Goal: Contribute content: Contribute content

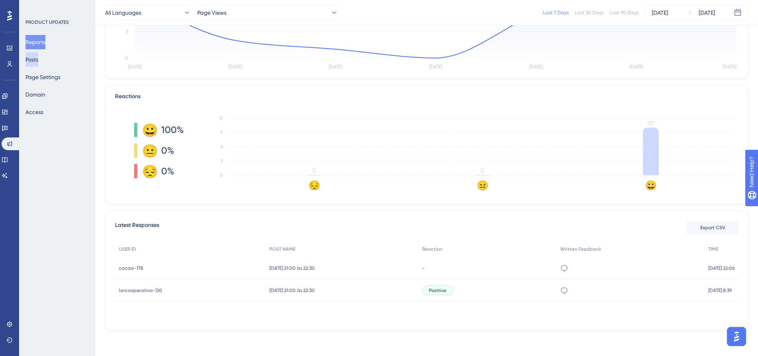
click at [38, 64] on button "Posts" at bounding box center [31, 59] width 13 height 14
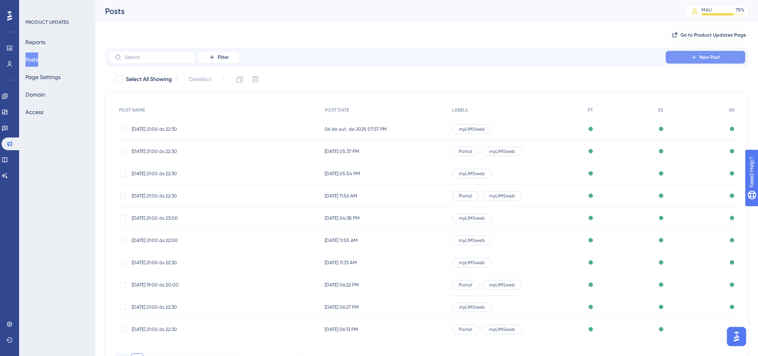
click at [690, 61] on button "New Post" at bounding box center [705, 57] width 80 height 13
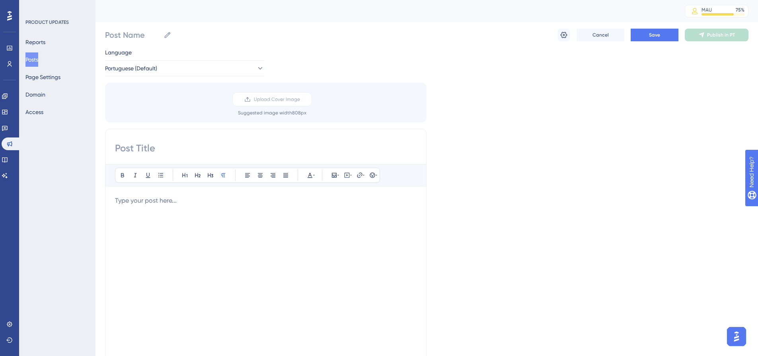
click at [246, 208] on div at bounding box center [265, 283] width 301 height 175
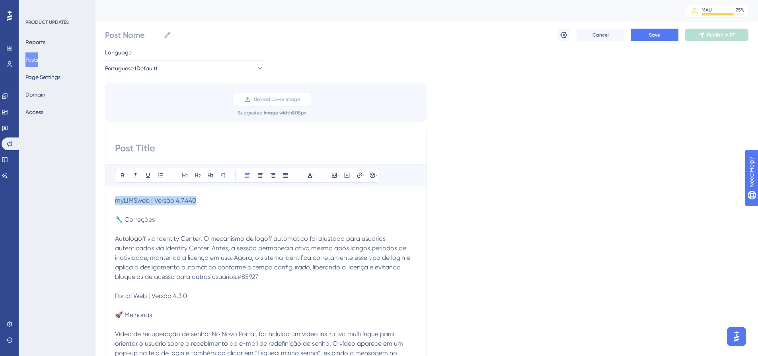
drag, startPoint x: 218, startPoint y: 202, endPoint x: 112, endPoint y: 200, distance: 105.8
click at [112, 200] on div "Bold Italic Underline Bullet Point Heading 1 Heading 2 Heading 3 Normal Align L…" at bounding box center [265, 320] width 321 height 383
click at [120, 175] on icon at bounding box center [122, 175] width 6 height 6
click at [186, 175] on icon at bounding box center [185, 175] width 6 height 6
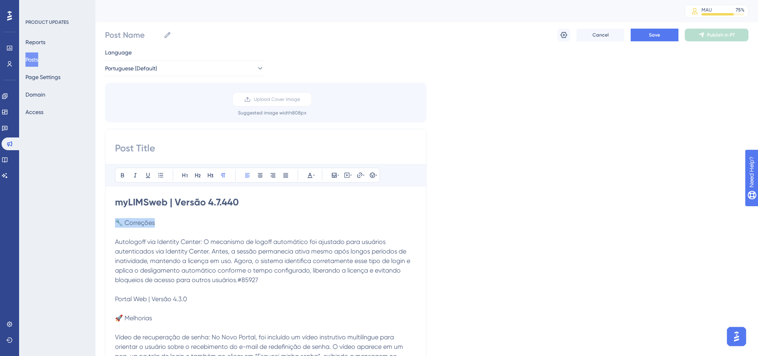
drag, startPoint x: 157, startPoint y: 223, endPoint x: 108, endPoint y: 223, distance: 48.9
click at [108, 223] on div "Bold Italic Underline Bullet Point Heading 1 Heading 2 Heading 3 Normal Align L…" at bounding box center [265, 322] width 321 height 386
click at [125, 176] on icon at bounding box center [122, 175] width 6 height 6
click at [198, 179] on button at bounding box center [197, 175] width 11 height 11
click at [174, 221] on h2 "🔧 Correções" at bounding box center [265, 223] width 301 height 11
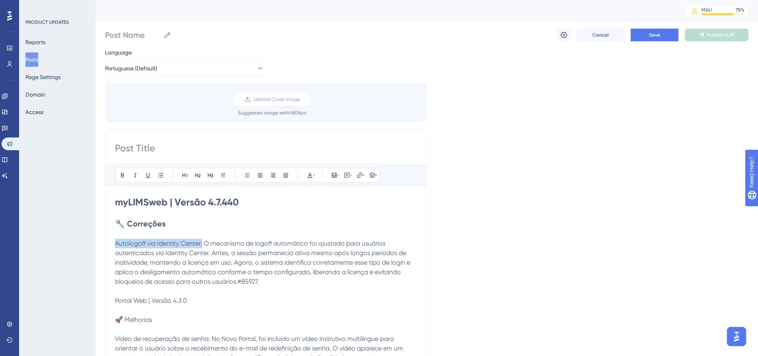
drag, startPoint x: 203, startPoint y: 241, endPoint x: 116, endPoint y: 246, distance: 87.2
click at [116, 246] on span "Autologoff via Identity Center: O mecanismo de logoff automático foi ajustado p…" at bounding box center [263, 263] width 297 height 46
click at [123, 176] on icon at bounding box center [122, 175] width 3 height 4
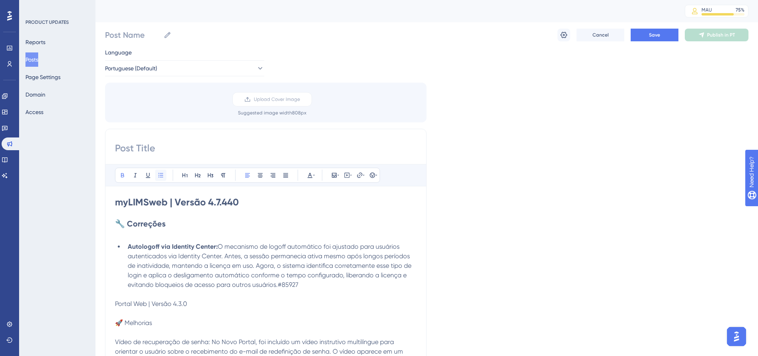
click at [162, 179] on button at bounding box center [160, 175] width 11 height 11
drag, startPoint x: 305, startPoint y: 281, endPoint x: 277, endPoint y: 284, distance: 27.9
click at [277, 284] on li "Autologoff via Identity Center: O mecanismo de logoff automático foi ajustado p…" at bounding box center [270, 266] width 292 height 48
click at [307, 178] on icon at bounding box center [310, 175] width 6 height 6
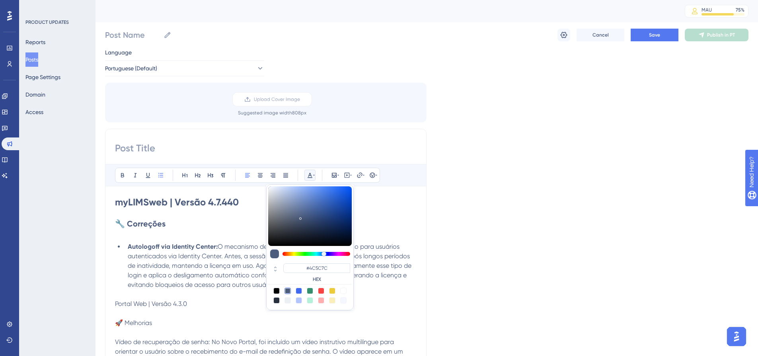
click at [344, 289] on div at bounding box center [343, 291] width 6 height 6
type input "#FFFFFF"
click at [196, 287] on span "O mecanismo de logoff automático foi ajustado para usuários autenticados via Id…" at bounding box center [270, 266] width 285 height 46
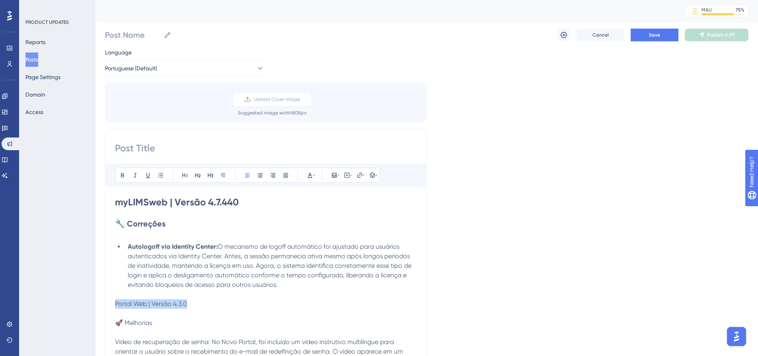
drag, startPoint x: 195, startPoint y: 303, endPoint x: 115, endPoint y: 302, distance: 80.3
click at [115, 302] on p "Portal Web | Versão 4.3.0" at bounding box center [265, 304] width 301 height 10
click at [122, 173] on icon at bounding box center [122, 175] width 6 height 6
click at [191, 171] on div "Bold Italic Underline Bullet Point Heading 1 Heading 2 Heading 3 Normal Align L…" at bounding box center [247, 175] width 265 height 15
click at [186, 175] on icon at bounding box center [185, 175] width 6 height 6
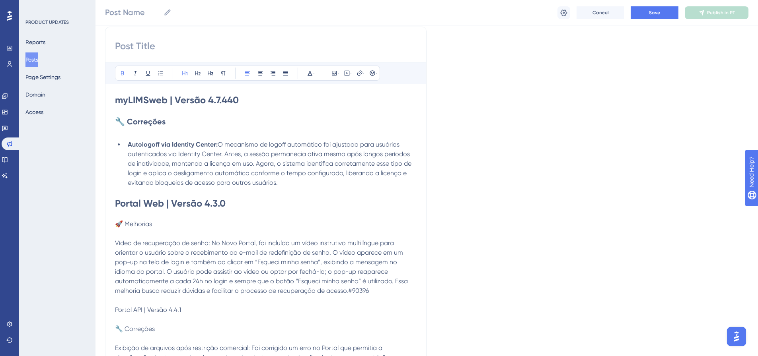
scroll to position [119, 0]
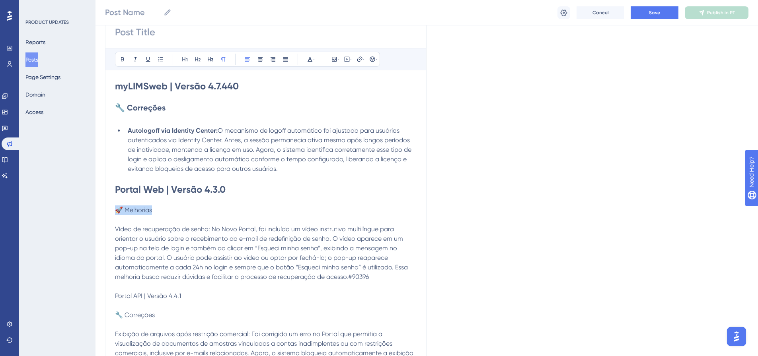
drag, startPoint x: 157, startPoint y: 212, endPoint x: 118, endPoint y: 208, distance: 39.9
click at [118, 208] on p "🚀 Melhorias" at bounding box center [265, 211] width 301 height 10
click at [120, 58] on icon at bounding box center [122, 59] width 6 height 6
click at [201, 60] on button at bounding box center [197, 59] width 11 height 11
click at [170, 120] on p at bounding box center [265, 118] width 301 height 10
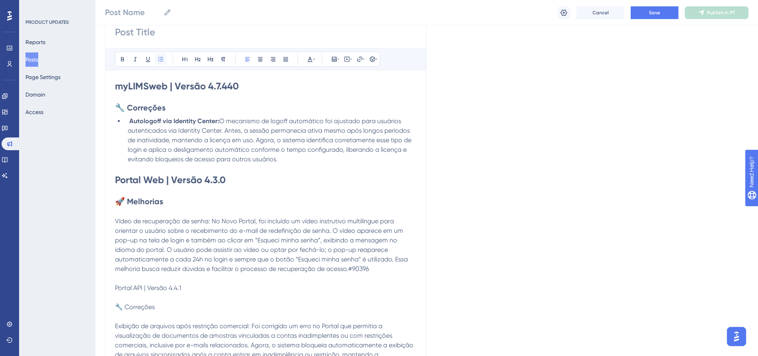
click at [161, 55] on button at bounding box center [160, 59] width 11 height 11
click at [116, 222] on span "Vídeo de recuperação de senha: No Novo Portal, foi incluído um vídeo instrutivo…" at bounding box center [262, 245] width 294 height 55
drag, startPoint x: 116, startPoint y: 222, endPoint x: 209, endPoint y: 207, distance: 94.7
click at [211, 219] on span "Vídeo de recuperação de senha: No Novo Portal, foi incluído um vídeo instrutivo…" at bounding box center [262, 245] width 294 height 55
click at [122, 63] on button at bounding box center [122, 59] width 11 height 11
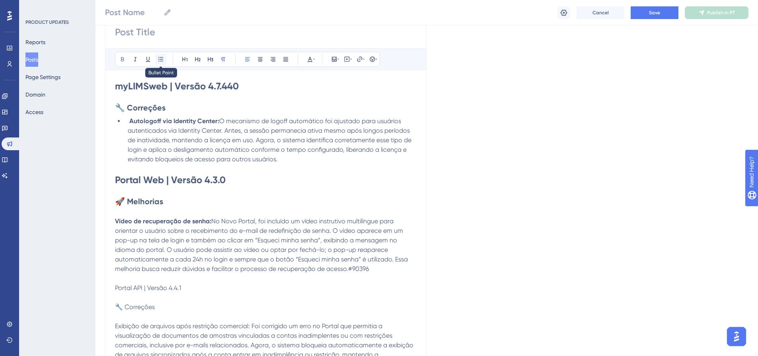
click at [164, 57] on button at bounding box center [160, 59] width 11 height 11
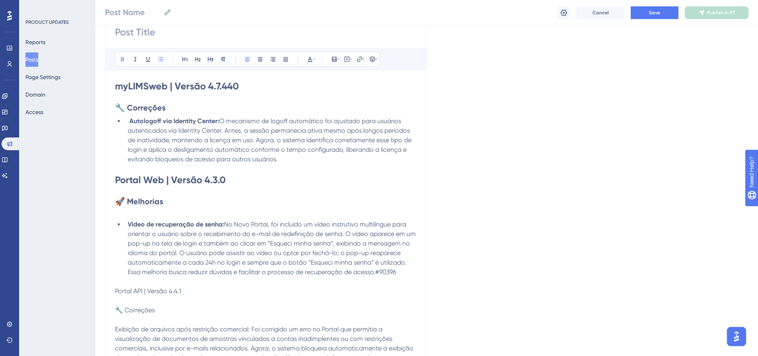
click at [160, 211] on p at bounding box center [265, 212] width 301 height 10
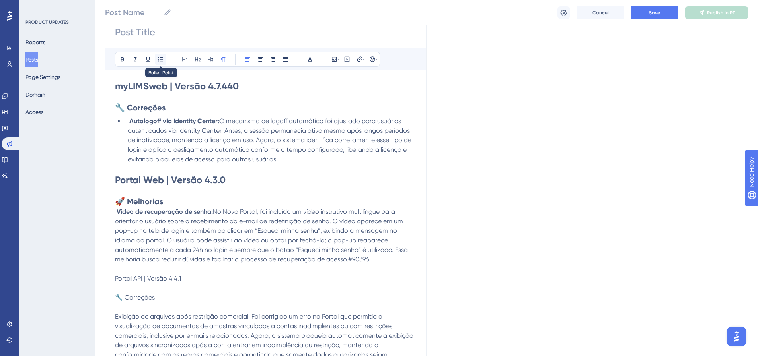
click at [163, 56] on icon at bounding box center [160, 59] width 6 height 6
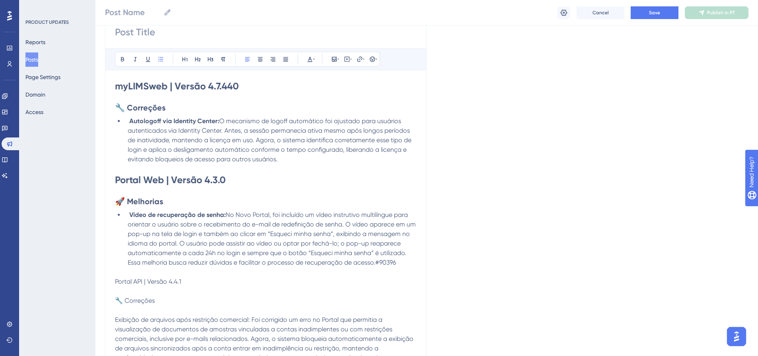
drag, startPoint x: 395, startPoint y: 260, endPoint x: 375, endPoint y: 262, distance: 20.0
click at [375, 262] on span "No Novo Portal, foi incluído um vídeo instrutivo multilíngue para orientar o us…" at bounding box center [272, 238] width 289 height 55
click at [310, 60] on icon at bounding box center [310, 59] width 6 height 6
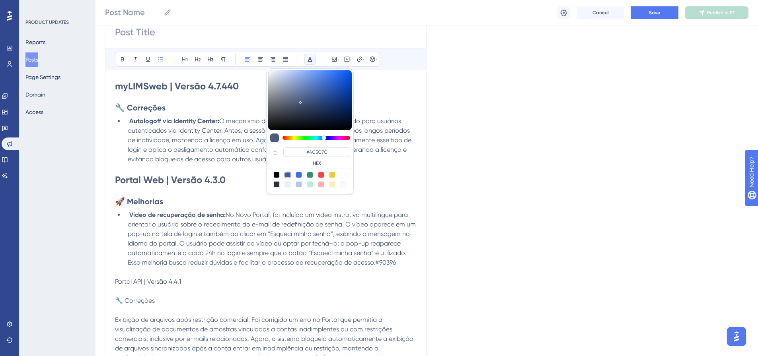
click at [344, 177] on div at bounding box center [343, 175] width 6 height 6
type input "#FFFFFF"
click at [385, 227] on span "No Novo Portal, foi incluído um vídeo instrutivo multilíngue para orientar o us…" at bounding box center [272, 238] width 289 height 55
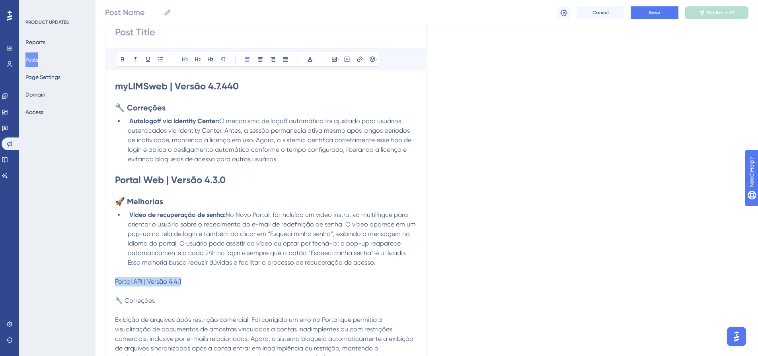
drag, startPoint x: 197, startPoint y: 283, endPoint x: 116, endPoint y: 281, distance: 81.2
click at [116, 281] on p "Portal API | Versão 4.4.1" at bounding box center [265, 282] width 301 height 10
click at [120, 61] on icon at bounding box center [122, 59] width 6 height 6
click at [187, 62] on button at bounding box center [184, 59] width 11 height 11
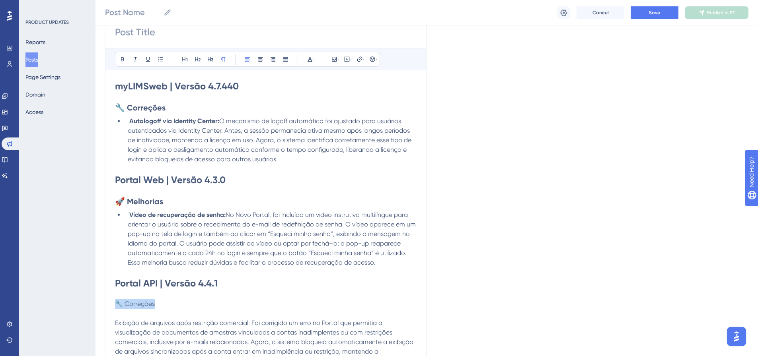
drag, startPoint x: 165, startPoint y: 303, endPoint x: 119, endPoint y: 304, distance: 46.1
click at [119, 304] on p "🔧 Correções" at bounding box center [265, 304] width 301 height 10
click at [198, 61] on icon at bounding box center [197, 59] width 6 height 6
click at [125, 62] on button at bounding box center [122, 59] width 11 height 11
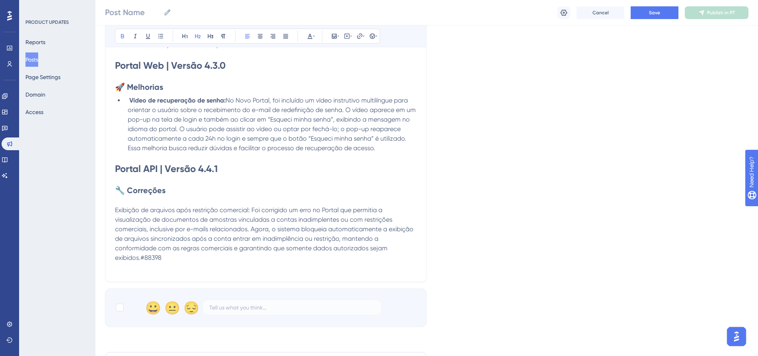
scroll to position [239, 0]
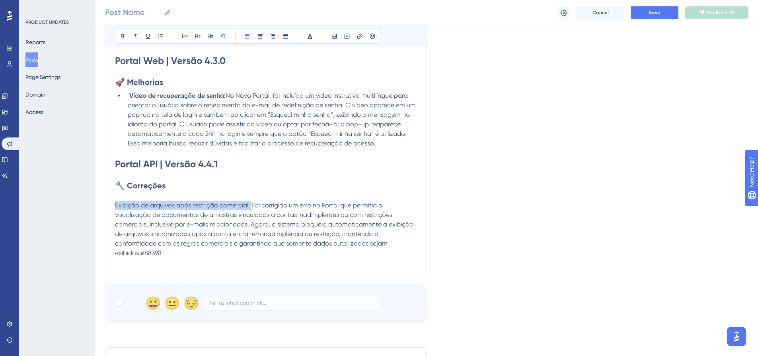
drag, startPoint x: 251, startPoint y: 203, endPoint x: 109, endPoint y: 207, distance: 142.4
click at [109, 207] on div "Bold Italic Underline Bullet Point Heading 1 Heading 2 Heading 3 Normal Align L…" at bounding box center [265, 85] width 321 height 384
click at [120, 39] on icon at bounding box center [122, 36] width 6 height 6
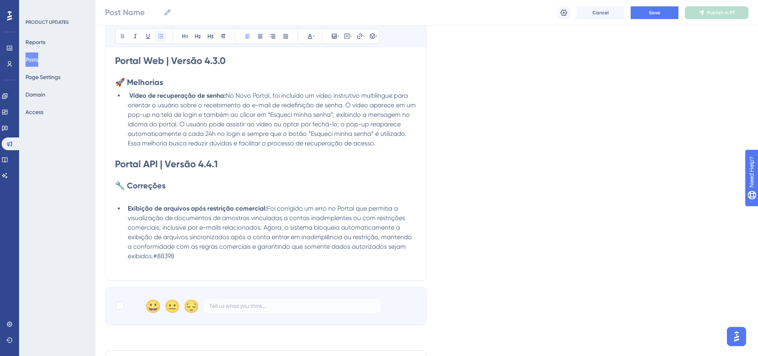
click at [159, 39] on icon at bounding box center [160, 36] width 6 height 6
click at [204, 192] on p at bounding box center [265, 196] width 301 height 10
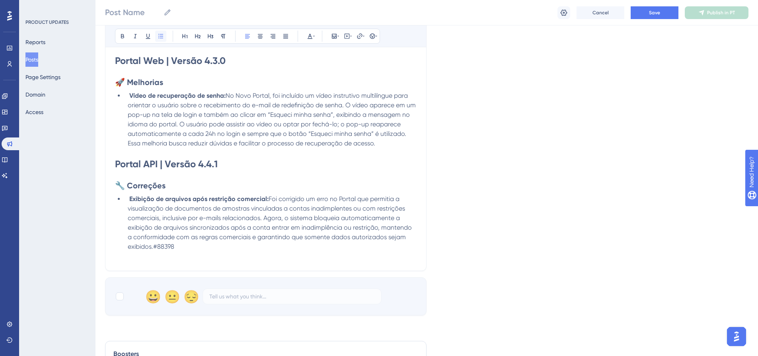
click at [157, 39] on button at bounding box center [160, 36] width 11 height 11
drag, startPoint x: 183, startPoint y: 247, endPoint x: 154, endPoint y: 243, distance: 29.3
click at [154, 243] on li "Exibição de arquivos após restrição comercial: Foi corrigido um erro no Portal …" at bounding box center [270, 222] width 292 height 57
click at [313, 38] on icon at bounding box center [314, 36] width 2 height 6
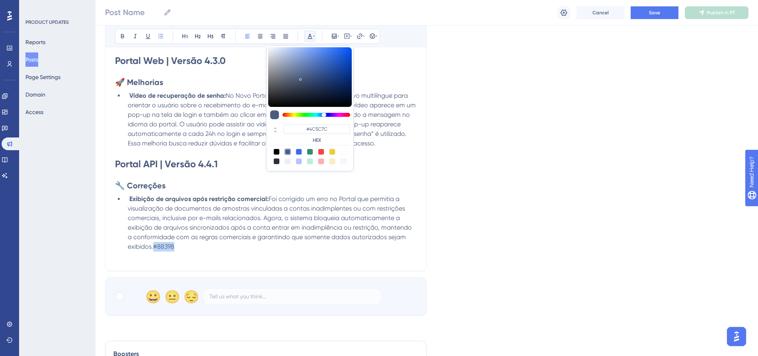
click at [345, 153] on div at bounding box center [343, 152] width 6 height 6
type input "#FFFFFF"
click at [340, 190] on h2 "🔧 Correções" at bounding box center [265, 185] width 301 height 11
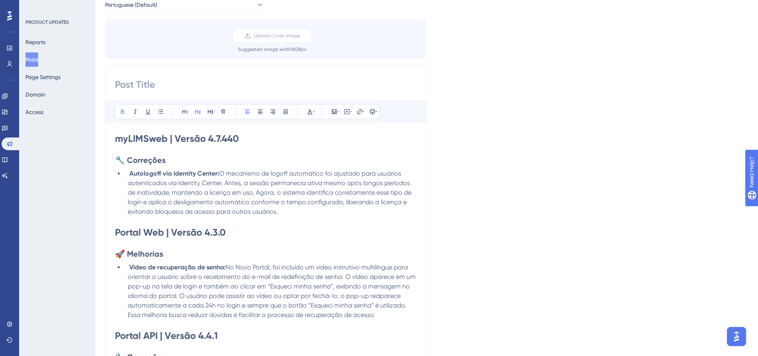
scroll to position [0, 0]
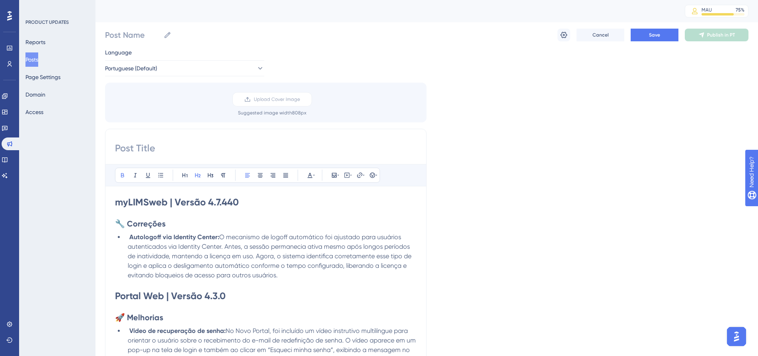
click at [200, 159] on div "Bold Italic Underline Bullet Point Heading 1 Heading 2 Heading 3 Normal Align L…" at bounding box center [265, 318] width 321 height 378
click at [201, 152] on input at bounding box center [265, 148] width 301 height 13
paste input "[DATE] 21:00 às 22:30 (horário de [GEOGRAPHIC_DATA])"
drag, startPoint x: 125, startPoint y: 148, endPoint x: 115, endPoint y: 150, distance: 10.1
click at [115, 150] on input "[DATE] 21:00 às 22:30 (horário de [GEOGRAPHIC_DATA])" at bounding box center [265, 148] width 301 height 13
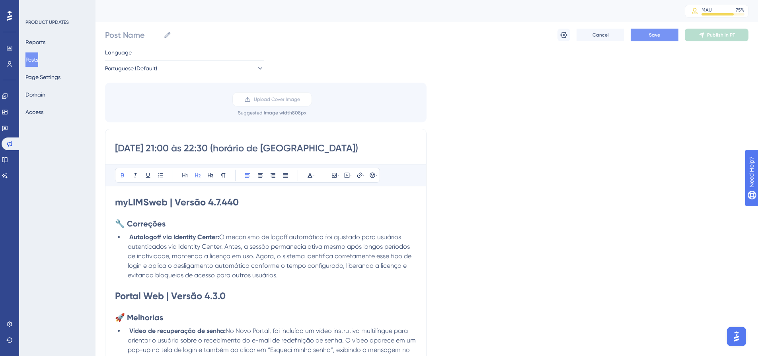
type input "[DATE] 21:00 às 22:30 (horário de [GEOGRAPHIC_DATA])"
click at [649, 34] on span "Save" at bounding box center [654, 35] width 11 height 6
click at [553, 224] on div "Language Portuguese (Default) Upload Cover Image Suggested image width 808 px […" at bounding box center [426, 299] width 643 height 503
click at [563, 232] on div "Language Portuguese (Default) Upload Cover Image Suggested image width 808 px […" at bounding box center [426, 299] width 643 height 503
click at [74, 226] on div "PRODUCT UPDATES Reports Posts Page Settings Domain Access" at bounding box center [57, 178] width 76 height 356
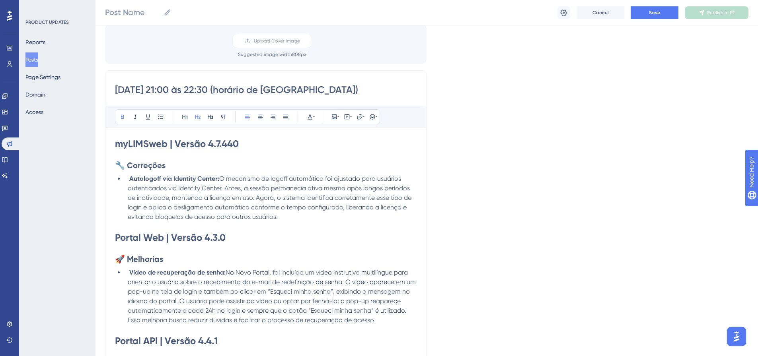
scroll to position [40, 0]
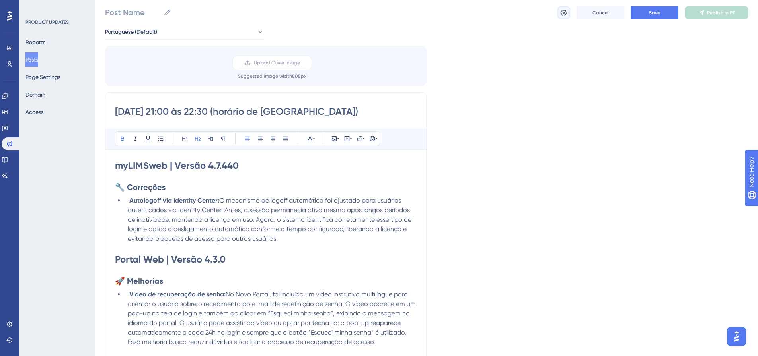
drag, startPoint x: 564, startPoint y: 12, endPoint x: 249, endPoint y: 183, distance: 358.2
click at [564, 12] on icon at bounding box center [564, 13] width 8 height 8
click at [561, 15] on icon at bounding box center [564, 13] width 8 height 8
click at [249, 183] on h2 "🔧 Correções" at bounding box center [265, 187] width 301 height 11
click at [598, 80] on div "Language Portuguese (Default) Upload Cover Image Suggested image width 808 px […" at bounding box center [426, 262] width 643 height 503
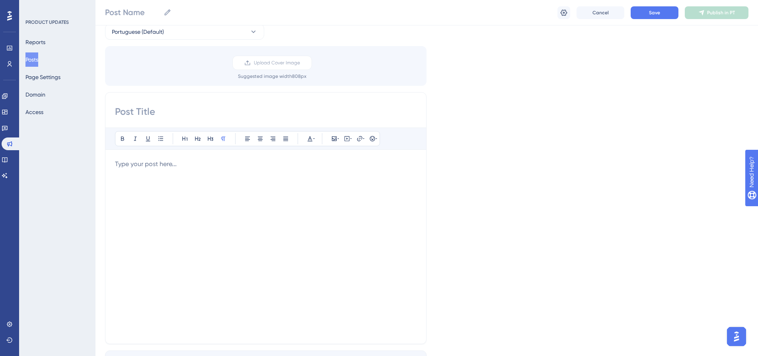
click at [156, 165] on p at bounding box center [265, 164] width 301 height 10
click at [218, 119] on div "Bold Italic Underline Bullet Point Heading 1 Heading 2 Heading 3 Normal Align L…" at bounding box center [265, 218] width 321 height 252
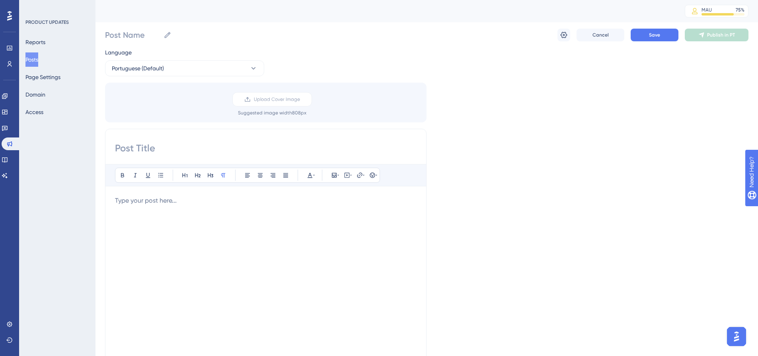
click at [220, 146] on input at bounding box center [265, 148] width 301 height 13
click at [625, 185] on div "Language Portuguese (Default) Upload Cover Image Suggested image width 808 px B…" at bounding box center [426, 237] width 643 height 378
click at [167, 208] on div at bounding box center [265, 283] width 301 height 175
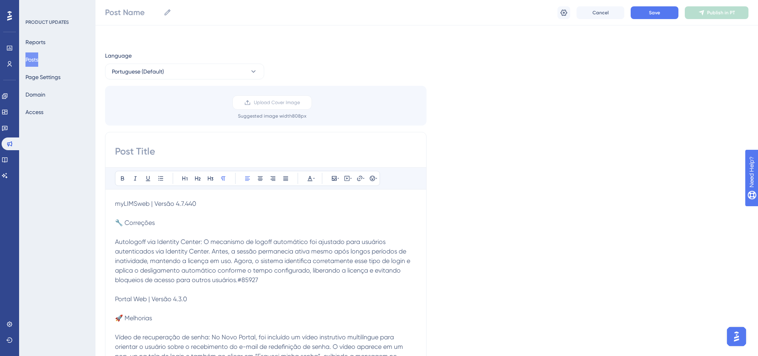
scroll to position [138, 0]
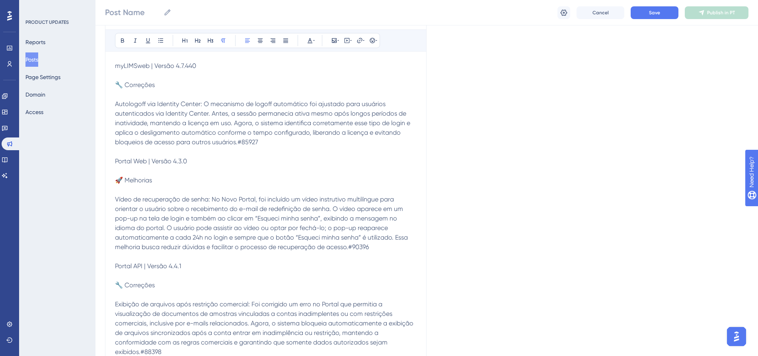
click at [169, 96] on p at bounding box center [265, 95] width 301 height 10
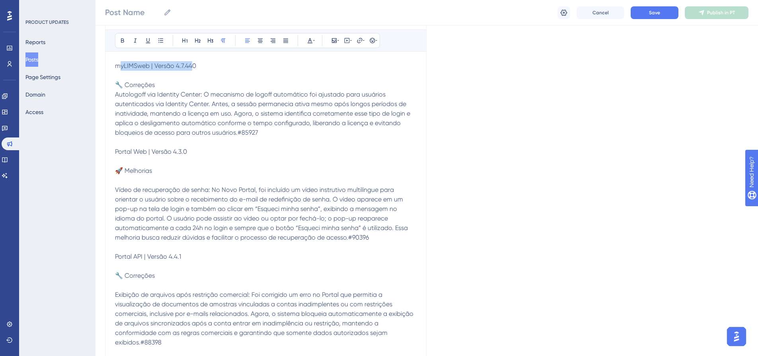
drag, startPoint x: 188, startPoint y: 68, endPoint x: 119, endPoint y: 66, distance: 69.6
click at [119, 66] on span "myLIMSweb | Versão 4.7.440" at bounding box center [155, 66] width 81 height 8
drag, startPoint x: 200, startPoint y: 67, endPoint x: 114, endPoint y: 68, distance: 85.9
click at [114, 68] on div "Bold Italic Underline Bullet Point Heading 1 Heading 2 Heading 3 Normal Align L…" at bounding box center [265, 180] width 321 height 373
click at [122, 34] on div "Bold Italic Underline Bullet Point Heading 1 Heading 2 Heading 3 Normal Align L…" at bounding box center [247, 40] width 265 height 15
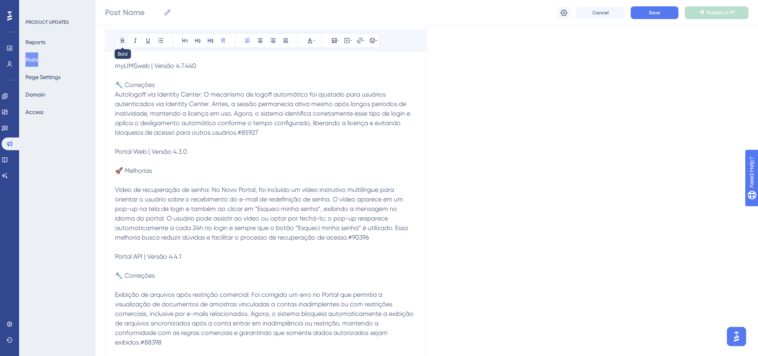
click at [122, 39] on icon at bounding box center [122, 40] width 6 height 6
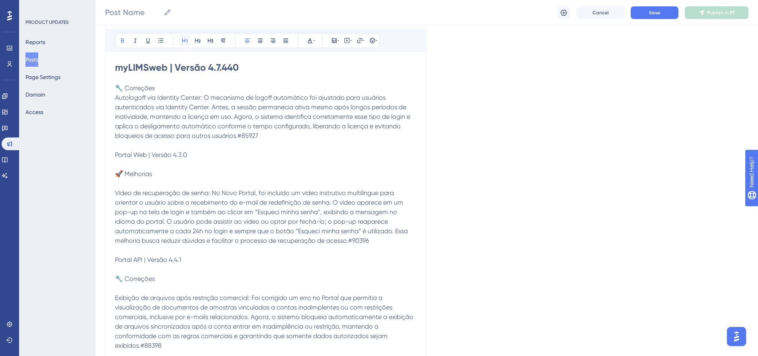
scroll to position [141, 0]
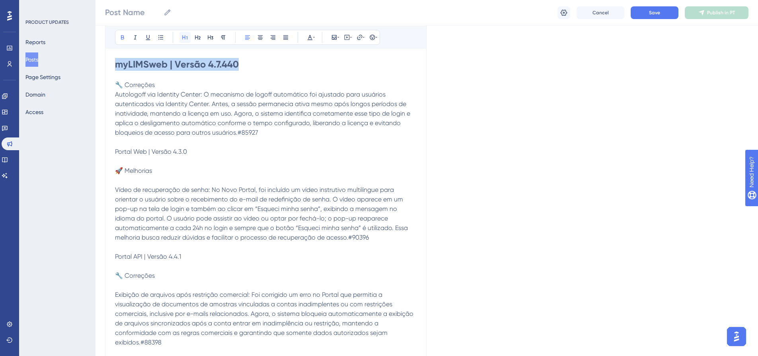
click at [182, 39] on icon at bounding box center [185, 37] width 6 height 6
click at [183, 92] on span "Autologoff via Identity Center: O mecanismo de logoff automático foi ajustado p…" at bounding box center [263, 114] width 297 height 46
click at [166, 84] on p "🔧 Correções" at bounding box center [265, 85] width 301 height 10
click at [173, 66] on strong "myLIMSweb | Versão 4.7.440" at bounding box center [177, 64] width 124 height 12
drag, startPoint x: 163, startPoint y: 83, endPoint x: 118, endPoint y: 86, distance: 45.4
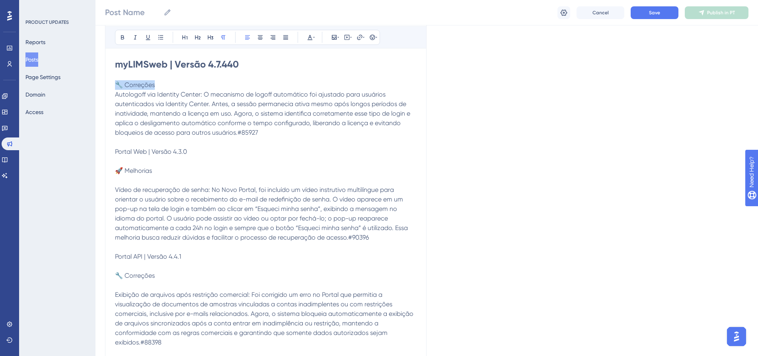
click at [118, 86] on p "🔧 Correções" at bounding box center [265, 85] width 301 height 10
click at [122, 38] on icon at bounding box center [122, 37] width 6 height 6
click at [196, 39] on icon at bounding box center [197, 37] width 6 height 6
drag, startPoint x: 116, startPoint y: 97, endPoint x: 204, endPoint y: 97, distance: 87.9
click at [204, 97] on span "Autologoff via Identity Center: O mecanismo de logoff automático foi ajustado p…" at bounding box center [263, 115] width 297 height 46
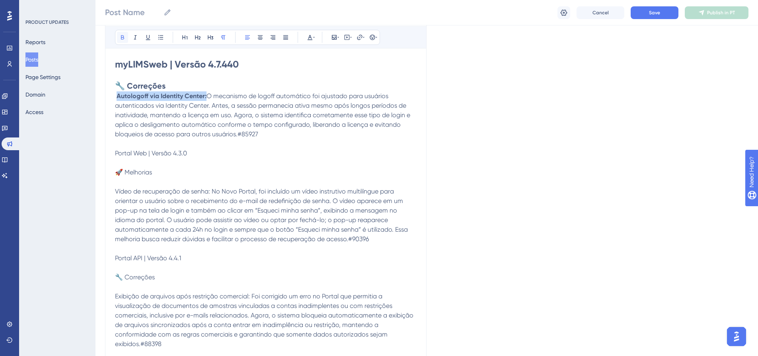
click at [126, 37] on button at bounding box center [122, 37] width 11 height 11
click at [157, 36] on button at bounding box center [160, 37] width 11 height 11
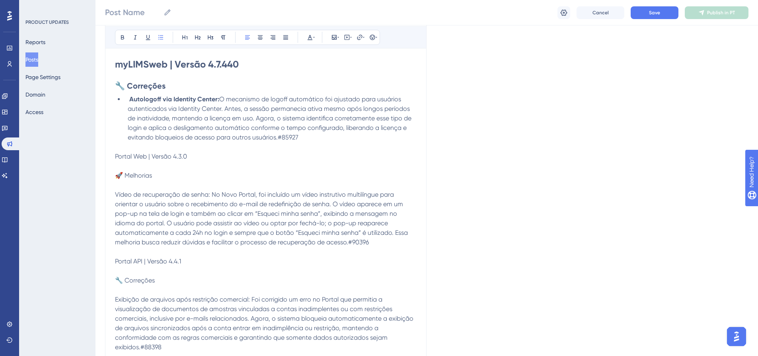
drag, startPoint x: 306, startPoint y: 141, endPoint x: 279, endPoint y: 140, distance: 27.5
click at [279, 140] on li "Autologoff via Identity Center: O mecanismo de logoff automático foi ajustado p…" at bounding box center [270, 119] width 292 height 48
click at [309, 36] on icon at bounding box center [309, 37] width 5 height 5
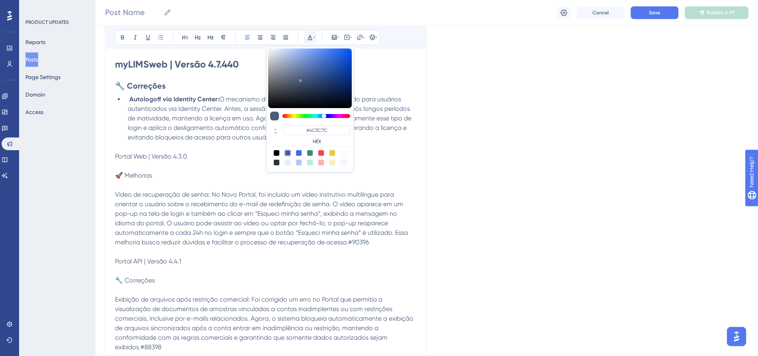
click at [341, 152] on div at bounding box center [343, 153] width 6 height 6
type input "#FFFFFF"
click at [221, 164] on p at bounding box center [265, 166] width 301 height 10
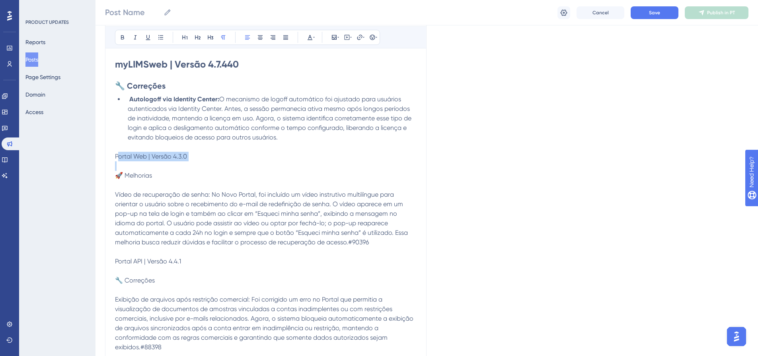
drag, startPoint x: 203, startPoint y: 160, endPoint x: 119, endPoint y: 158, distance: 84.3
click at [119, 158] on div "myLIMSweb | Versão 4.7.440 🔧 Correções Autologoff via Identity Center: O mecani…" at bounding box center [265, 210] width 301 height 304
click at [200, 176] on p "🚀 Melhorias" at bounding box center [265, 176] width 301 height 10
click at [155, 185] on p at bounding box center [265, 186] width 301 height 10
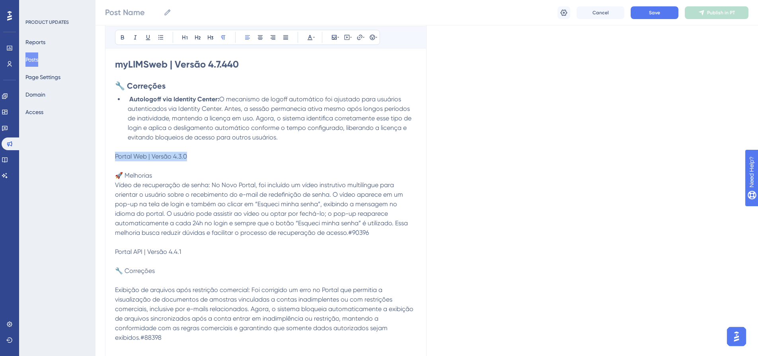
drag, startPoint x: 193, startPoint y: 157, endPoint x: 116, endPoint y: 159, distance: 77.6
click at [116, 159] on p "Portal Web | Versão 4.3.0" at bounding box center [265, 157] width 301 height 10
click at [121, 35] on icon at bounding box center [122, 37] width 3 height 4
click at [187, 42] on button at bounding box center [184, 37] width 11 height 11
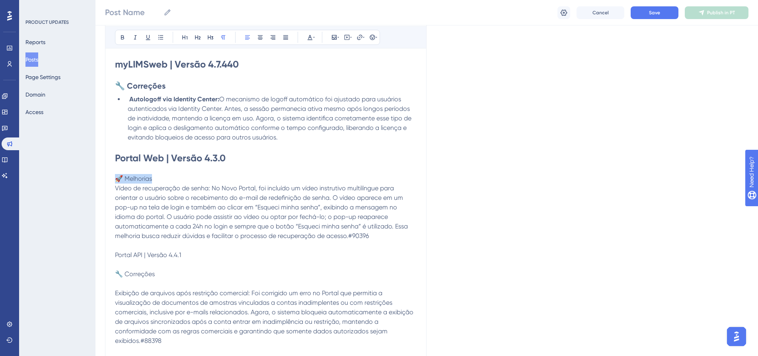
drag, startPoint x: 161, startPoint y: 177, endPoint x: 119, endPoint y: 177, distance: 42.2
click at [119, 177] on p "🚀 Melhorias" at bounding box center [265, 179] width 301 height 10
click at [124, 38] on icon at bounding box center [122, 37] width 6 height 6
click at [200, 37] on icon at bounding box center [198, 37] width 6 height 4
drag, startPoint x: 116, startPoint y: 191, endPoint x: 212, endPoint y: 190, distance: 96.2
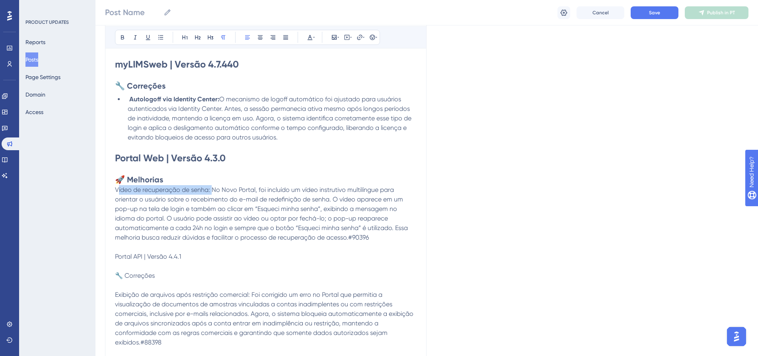
click at [212, 190] on span "Vídeo de recuperação de senha: No Novo Portal, foi incluído um vídeo instrutivo…" at bounding box center [262, 213] width 294 height 55
click at [122, 33] on button at bounding box center [122, 37] width 11 height 11
click at [161, 38] on icon at bounding box center [160, 37] width 6 height 6
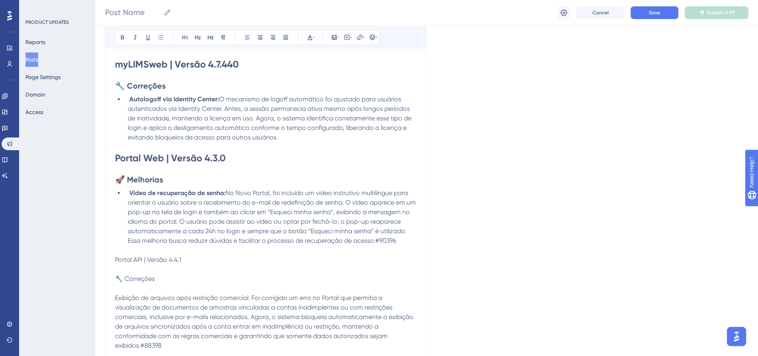
drag, startPoint x: 397, startPoint y: 240, endPoint x: 376, endPoint y: 241, distance: 21.1
click at [376, 241] on li "Vídeo de recuperação de senha: No Novo Portal, foi incluído um vídeo instrutivo…" at bounding box center [270, 216] width 292 height 57
click at [312, 38] on icon at bounding box center [310, 37] width 6 height 6
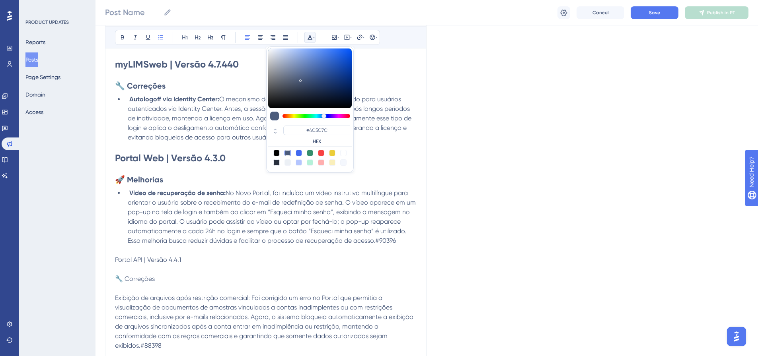
click at [342, 153] on div at bounding box center [343, 153] width 6 height 6
type input "#FFFFFF"
click at [188, 255] on p "Portal API | Versão 4.4.1" at bounding box center [265, 260] width 301 height 10
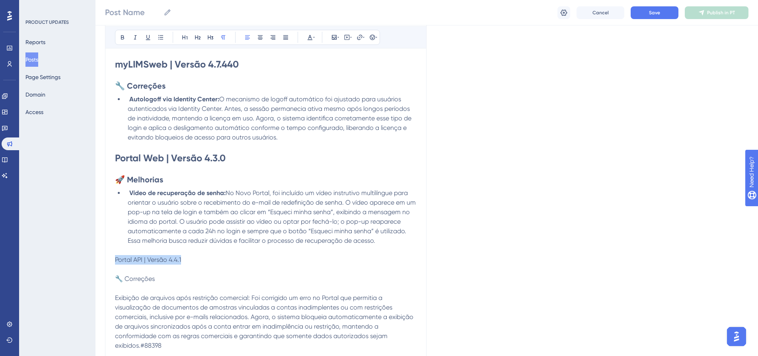
drag, startPoint x: 199, startPoint y: 258, endPoint x: 115, endPoint y: 257, distance: 84.3
click at [115, 257] on p "Portal API | Versão 4.4.1" at bounding box center [265, 260] width 301 height 10
click at [122, 39] on icon at bounding box center [122, 37] width 6 height 6
drag, startPoint x: 185, startPoint y: 35, endPoint x: 184, endPoint y: 47, distance: 12.4
click at [185, 34] on icon at bounding box center [185, 37] width 6 height 6
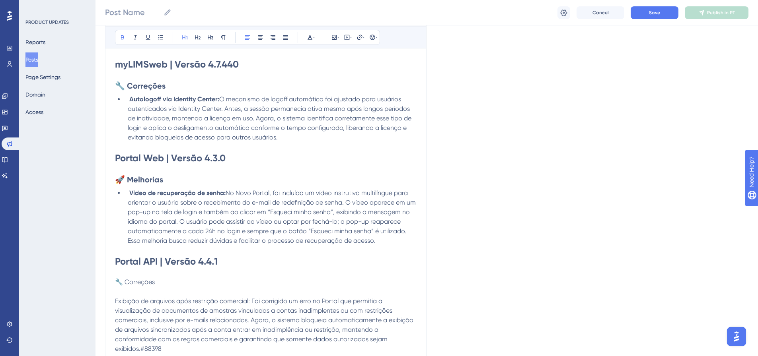
click at [220, 233] on span "No Novo Portal, foi incluído um vídeo instrutivo multilíngue para orientar o us…" at bounding box center [272, 216] width 289 height 55
drag, startPoint x: 153, startPoint y: 286, endPoint x: 118, endPoint y: 285, distance: 35.8
click at [118, 285] on p "🔧 Correções" at bounding box center [265, 283] width 301 height 10
click at [121, 41] on button at bounding box center [122, 37] width 11 height 11
click at [198, 39] on icon at bounding box center [197, 37] width 6 height 6
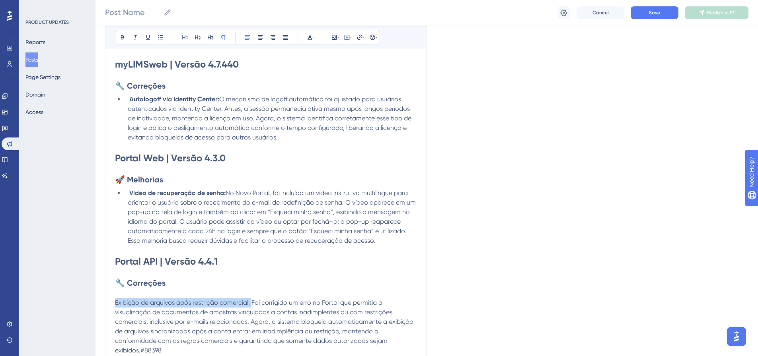
drag, startPoint x: 251, startPoint y: 303, endPoint x: 113, endPoint y: 305, distance: 138.0
click at [113, 305] on div "Bold Italic Underline Bullet Point Heading 1 Heading 2 Heading 3 Normal Align L…" at bounding box center [265, 183] width 321 height 384
click at [127, 38] on button at bounding box center [122, 37] width 11 height 11
click at [161, 37] on icon at bounding box center [160, 37] width 6 height 6
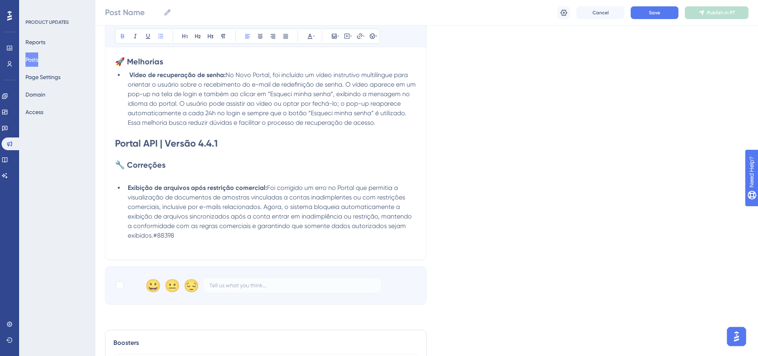
scroll to position [260, 0]
click at [159, 176] on p at bounding box center [265, 174] width 301 height 10
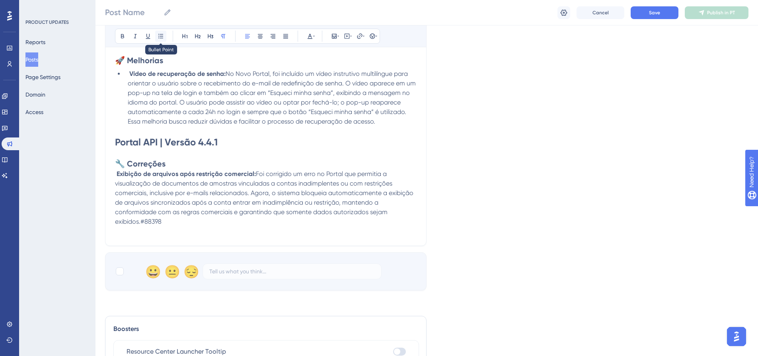
click at [163, 36] on icon at bounding box center [160, 36] width 6 height 6
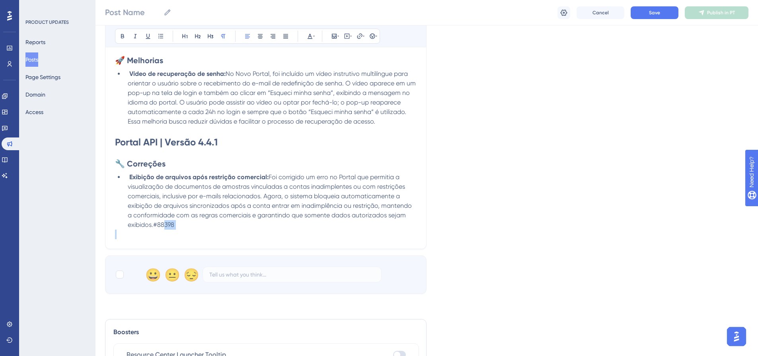
drag, startPoint x: 187, startPoint y: 230, endPoint x: 163, endPoint y: 227, distance: 24.8
click at [163, 227] on div "myLIMSweb | Versão 4.7.440 🔧 Correções Autologoff via Identity Center: O mecani…" at bounding box center [265, 89] width 301 height 301
click at [178, 227] on li "Exibição de arquivos após restrição comercial: Foi corrigido um erro no Portal …" at bounding box center [270, 201] width 292 height 57
drag, startPoint x: 178, startPoint y: 225, endPoint x: 155, endPoint y: 224, distance: 23.1
click at [155, 224] on li "Exibição de arquivos após restrição comercial: Foi corrigido um erro no Portal …" at bounding box center [270, 201] width 292 height 57
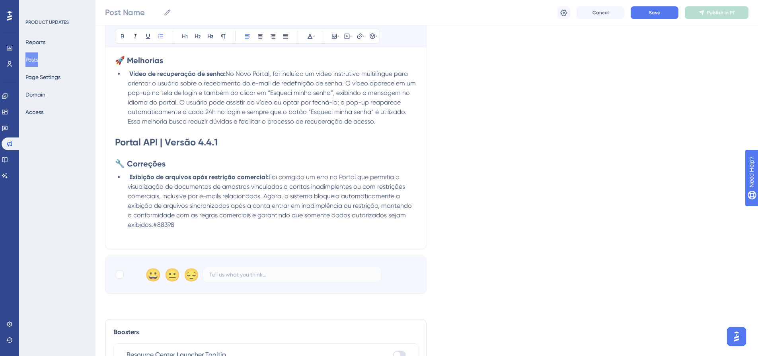
click at [316, 36] on div "Bold Italic Underline Bullet Point Heading 1 Heading 2 Heading 3 Normal Align L…" at bounding box center [247, 36] width 265 height 15
click at [211, 228] on li "Exibição de arquivos após restrição comercial: Foi corrigido um erro no Portal …" at bounding box center [270, 201] width 292 height 57
drag, startPoint x: 181, startPoint y: 224, endPoint x: 155, endPoint y: 225, distance: 25.9
click at [155, 225] on li "Exibição de arquivos após restrição comercial: Foi corrigido um erro no Portal …" at bounding box center [270, 201] width 292 height 57
click at [314, 33] on icon at bounding box center [314, 36] width 2 height 6
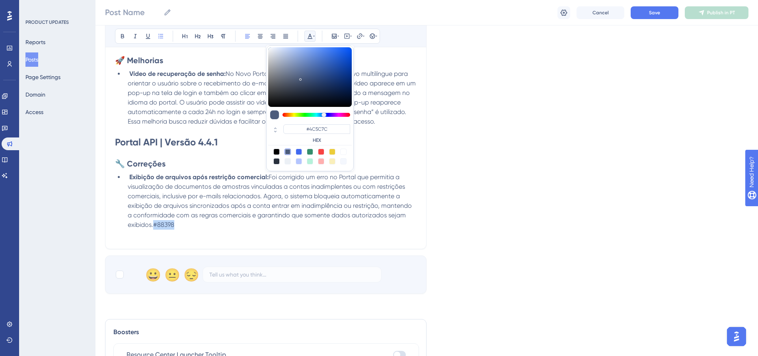
click at [344, 151] on div at bounding box center [343, 152] width 6 height 6
type input "#FFFFFF"
click at [224, 220] on li "Exibição de arquivos após restrição comercial: Foi corrigido um erro no Portal …" at bounding box center [270, 201] width 292 height 57
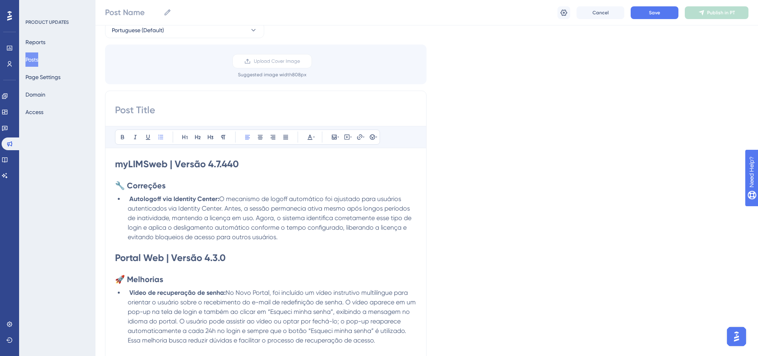
scroll to position [22, 0]
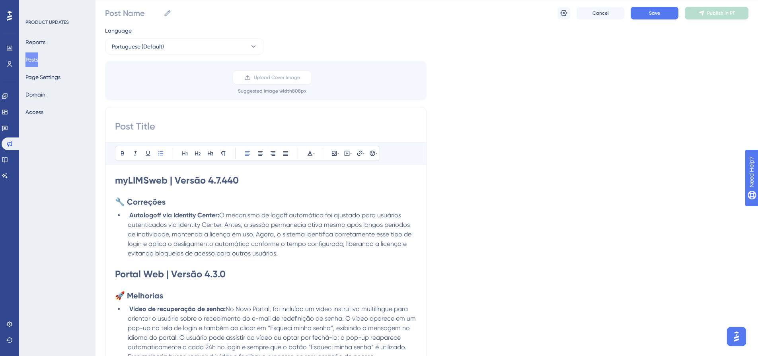
click at [194, 122] on input at bounding box center [265, 126] width 301 height 13
click at [185, 122] on input at bounding box center [265, 126] width 301 height 13
paste input "[DATE] 21:00 às 22:30 (horário de [GEOGRAPHIC_DATA])"
drag, startPoint x: 127, startPoint y: 128, endPoint x: 116, endPoint y: 128, distance: 11.2
click at [116, 128] on input "[DATE] 21:00 às 22:30 (horário de [GEOGRAPHIC_DATA])" at bounding box center [265, 126] width 301 height 13
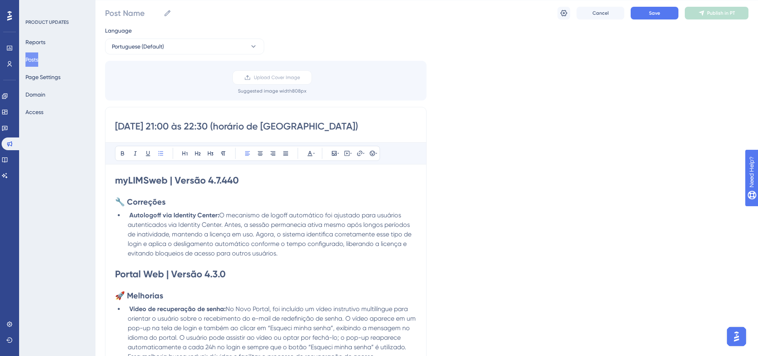
drag, startPoint x: 223, startPoint y: 124, endPoint x: 112, endPoint y: 117, distance: 110.7
click at [112, 117] on div "[DATE] 21:00 às 22:30 (horário de [GEOGRAPHIC_DATA]) Bold Italic Underline Bull…" at bounding box center [265, 291] width 321 height 368
type input "[DATE] 21:00 às 22:30 (horário de [GEOGRAPHIC_DATA])"
click at [159, 18] on input "Post Name" at bounding box center [132, 13] width 55 height 11
paste input "[DATE] 21:00 às 22:30"
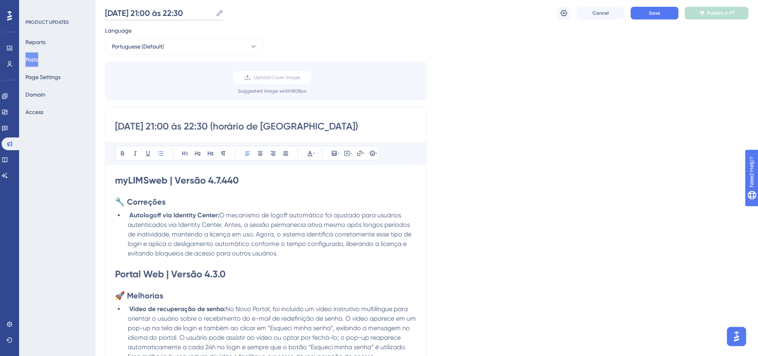
scroll to position [0, 0]
type input "[DATE] 21:00 às 22:30"
click at [435, 33] on div "Language Portuguese (Default) Upload Cover Image Suggested image width 808 px […" at bounding box center [426, 273] width 643 height 494
click at [562, 16] on icon at bounding box center [564, 13] width 8 height 8
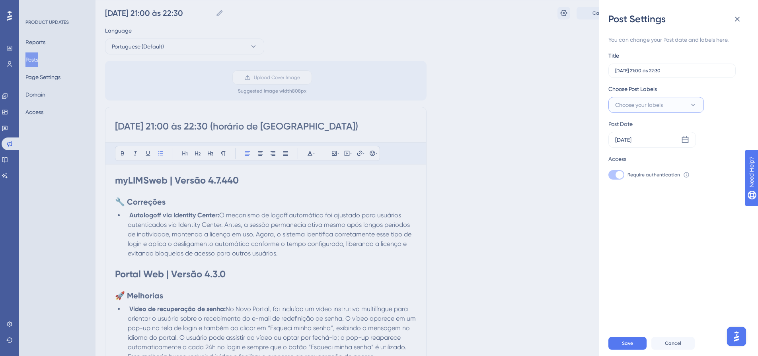
click at [674, 104] on button "Choose your labels" at bounding box center [655, 105] width 95 height 16
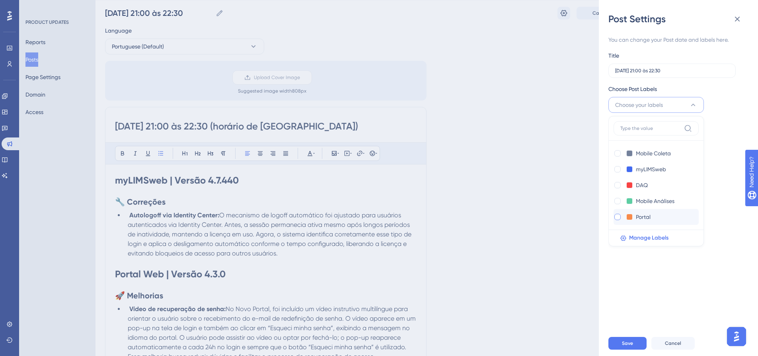
click at [617, 216] on div at bounding box center [617, 217] width 6 height 6
checkbox input "true"
click at [619, 170] on div at bounding box center [617, 169] width 6 height 6
checkbox input "true"
click at [645, 350] on button "Save" at bounding box center [627, 343] width 38 height 13
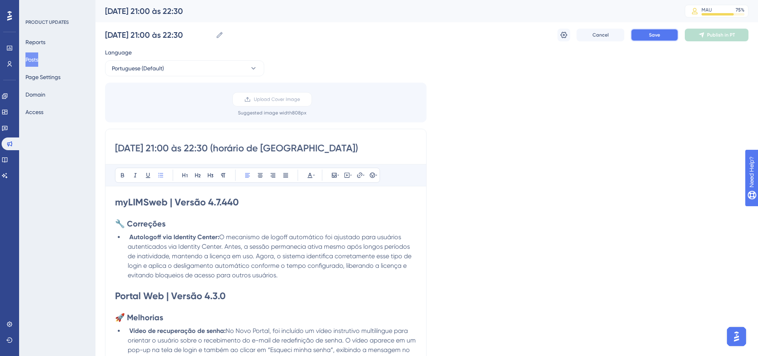
click at [664, 41] on button "Save" at bounding box center [654, 35] width 48 height 13
click at [707, 36] on span "Publish in PT" at bounding box center [721, 35] width 28 height 6
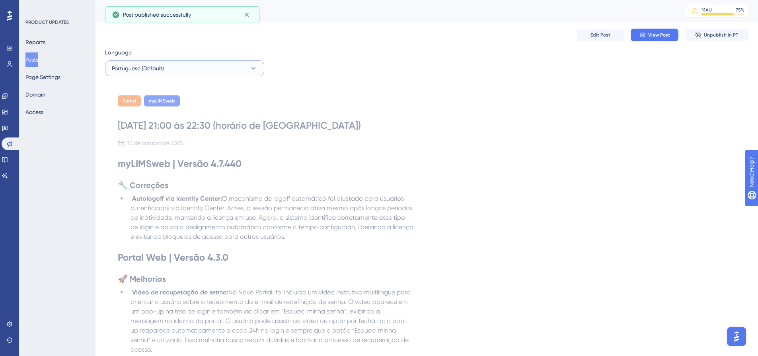
click at [135, 72] on span "Portuguese (Default)" at bounding box center [138, 69] width 52 height 10
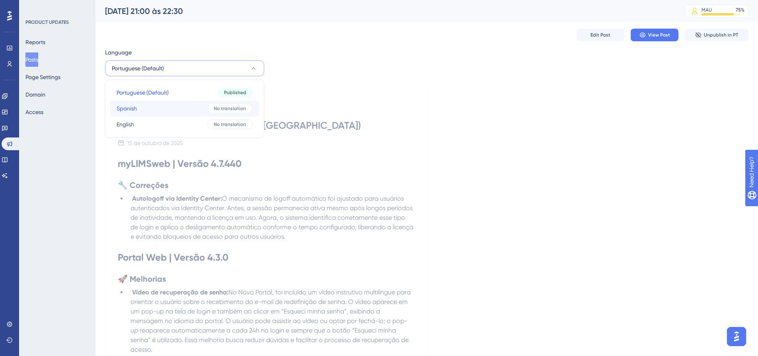
click at [141, 107] on button "Spanish Spanish No translation" at bounding box center [184, 109] width 149 height 16
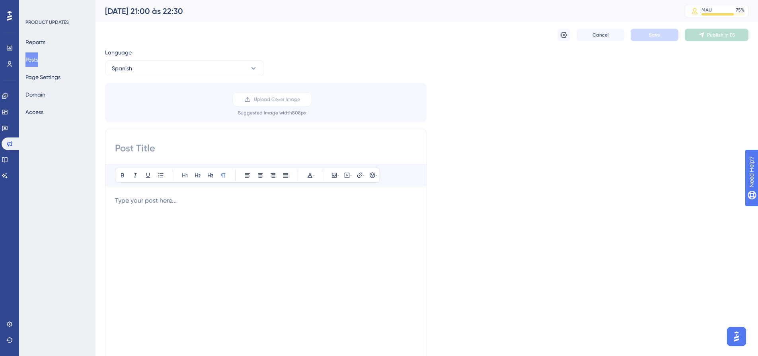
click at [507, 131] on div "Language Spanish Upload Cover Image Suggested image width 808 px Bold Italic Un…" at bounding box center [426, 237] width 643 height 378
click at [276, 262] on div at bounding box center [265, 283] width 301 height 175
click at [320, 197] on p at bounding box center [265, 201] width 301 height 10
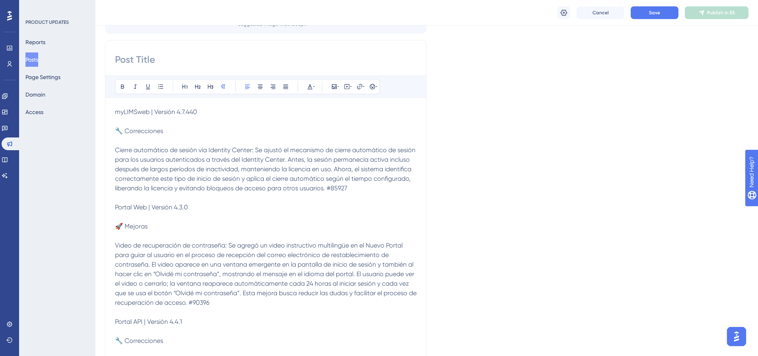
scroll to position [49, 0]
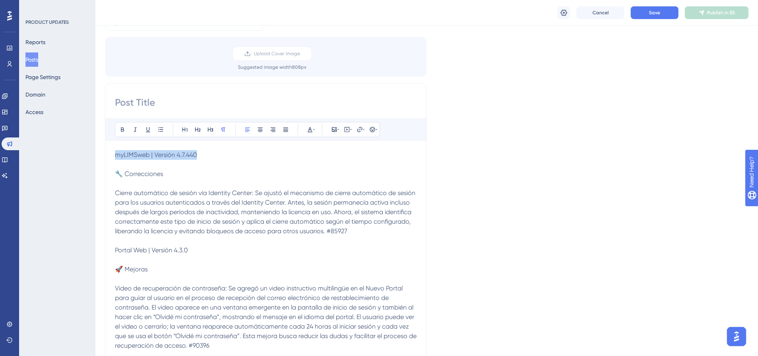
drag, startPoint x: 206, startPoint y: 155, endPoint x: 115, endPoint y: 155, distance: 91.1
click at [115, 155] on p "myLIMSweb | Versión 4.7.440" at bounding box center [265, 155] width 301 height 10
drag, startPoint x: 121, startPoint y: 131, endPoint x: 125, endPoint y: 130, distance: 4.3
click at [121, 131] on icon at bounding box center [122, 130] width 3 height 4
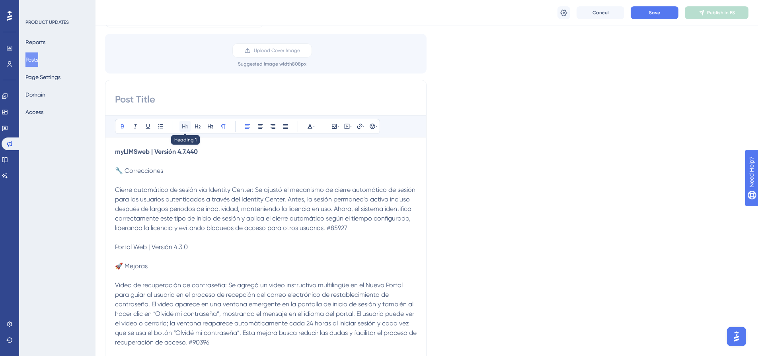
click at [188, 127] on button at bounding box center [184, 126] width 11 height 11
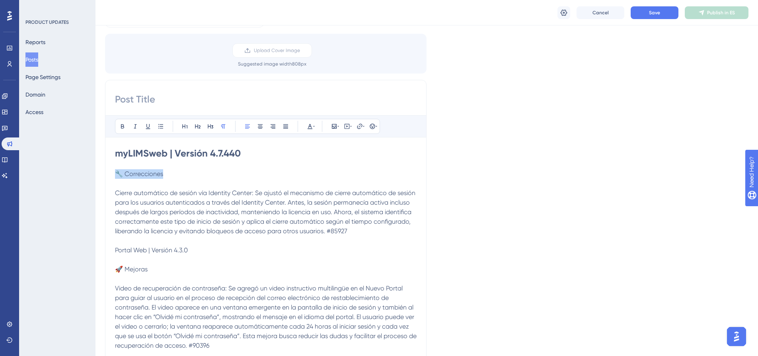
drag, startPoint x: 167, startPoint y: 174, endPoint x: 119, endPoint y: 175, distance: 47.7
click at [119, 175] on p "🔧 Correcciones" at bounding box center [265, 174] width 301 height 10
click at [123, 126] on icon at bounding box center [122, 126] width 3 height 4
click at [193, 124] on button at bounding box center [197, 126] width 11 height 11
drag, startPoint x: 254, startPoint y: 194, endPoint x: 116, endPoint y: 193, distance: 138.4
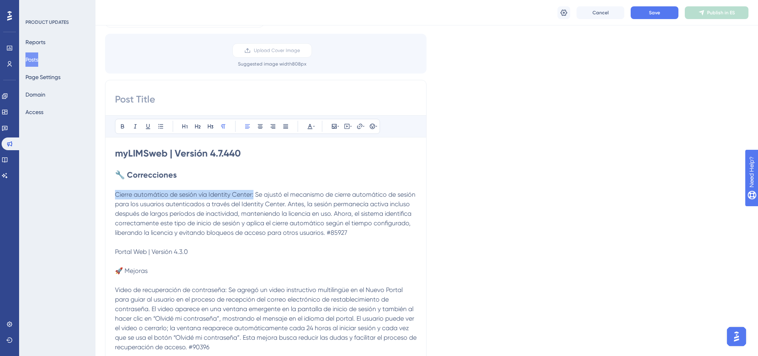
click at [116, 193] on span "Cierre automático de sesión vía Identity Center: Se ajustó el mecanismo de cier…" at bounding box center [266, 214] width 302 height 46
click at [122, 126] on icon at bounding box center [122, 126] width 3 height 4
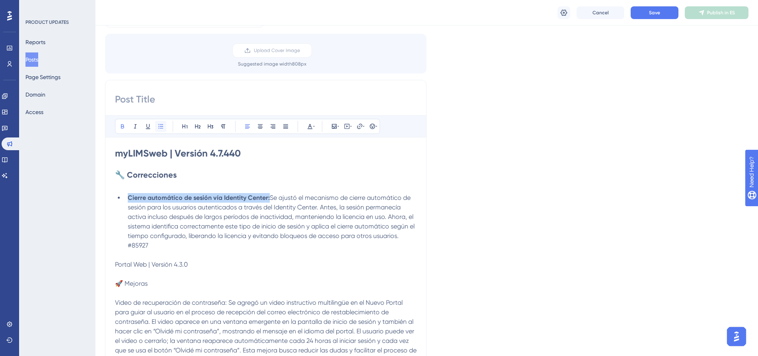
click at [161, 129] on icon at bounding box center [160, 126] width 6 height 6
click at [405, 237] on li "Cierre automático de sesión vía Identity Center: Se ajustó el mecanismo de cier…" at bounding box center [270, 221] width 292 height 57
drag, startPoint x: 147, startPoint y: 244, endPoint x: 129, endPoint y: 244, distance: 17.9
click at [129, 244] on li "Cierre automático de sesión vía Identity Center: Se ajustó el mecanismo de cier…" at bounding box center [270, 221] width 292 height 57
click at [314, 126] on icon at bounding box center [314, 126] width 2 height 1
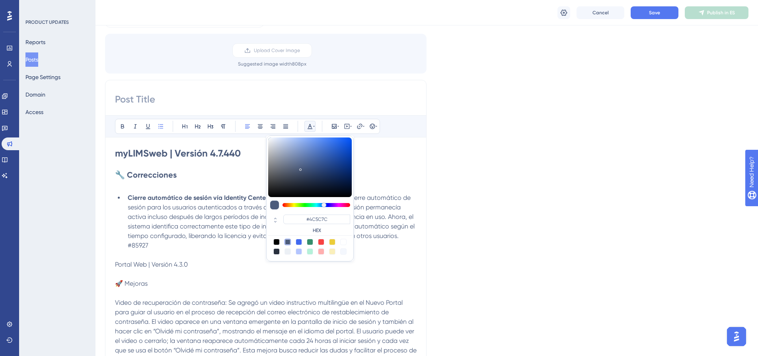
click at [345, 243] on div at bounding box center [343, 242] width 6 height 6
type input "#FFFFFF"
click at [218, 262] on p "Portal Web | Versión 4.3.0" at bounding box center [265, 265] width 301 height 10
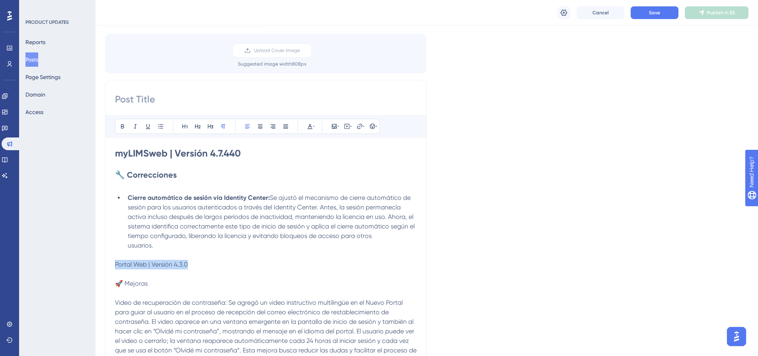
drag, startPoint x: 217, startPoint y: 262, endPoint x: 120, endPoint y: 268, distance: 96.8
click at [120, 268] on p "Portal Web | Versión 4.3.0" at bounding box center [265, 265] width 301 height 10
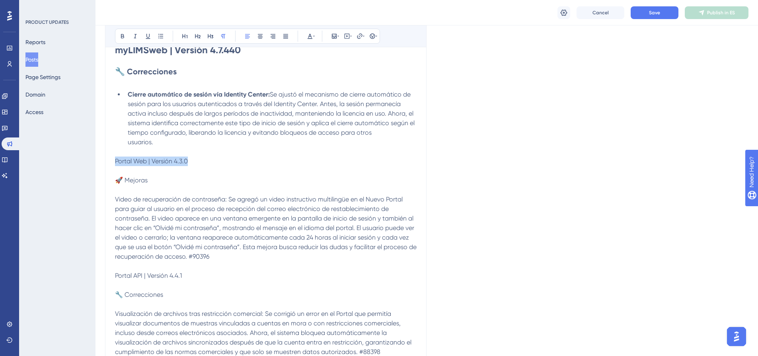
scroll to position [199, 0]
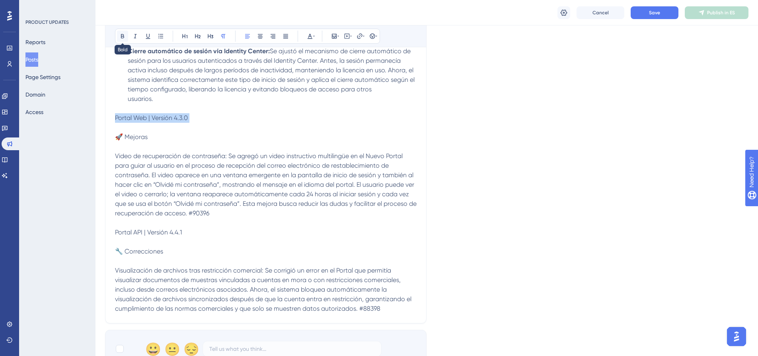
click at [121, 33] on icon at bounding box center [122, 36] width 6 height 6
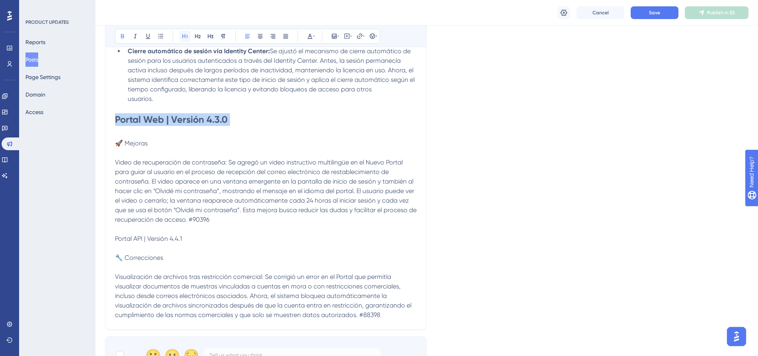
click at [186, 35] on icon at bounding box center [185, 36] width 6 height 6
drag, startPoint x: 163, startPoint y: 144, endPoint x: 119, endPoint y: 145, distance: 43.8
click at [119, 145] on p "🚀 Mejoras" at bounding box center [265, 144] width 301 height 10
click at [202, 37] on button at bounding box center [197, 36] width 11 height 11
click at [119, 35] on button at bounding box center [122, 36] width 11 height 11
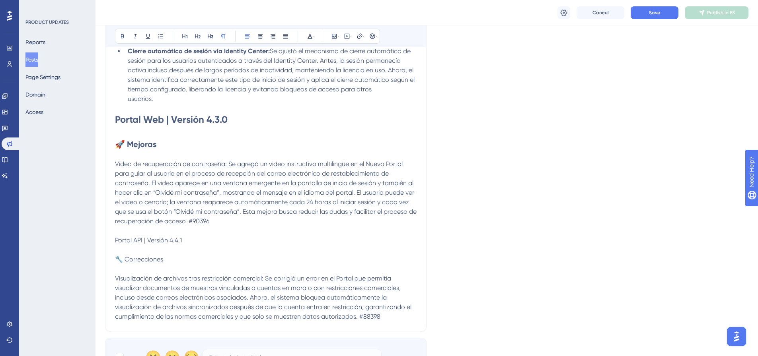
click at [134, 159] on p at bounding box center [265, 155] width 301 height 10
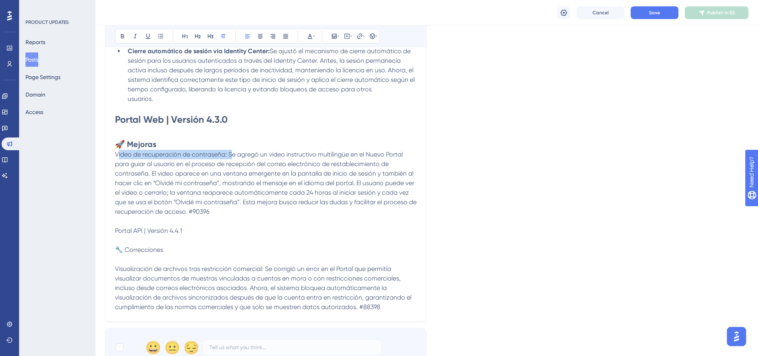
drag, startPoint x: 116, startPoint y: 155, endPoint x: 229, endPoint y: 157, distance: 113.0
click at [229, 157] on span "Video de recuperación de contraseña: Se agregó un video instructivo multilingüe…" at bounding box center [266, 183] width 303 height 65
click at [125, 39] on button at bounding box center [122, 36] width 11 height 11
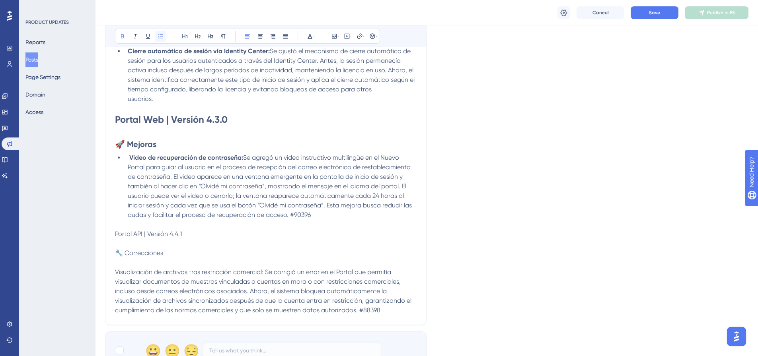
click at [160, 35] on icon at bounding box center [160, 36] width 6 height 6
drag, startPoint x: 323, startPoint y: 216, endPoint x: 290, endPoint y: 218, distance: 32.6
click at [290, 218] on li "Video de recuperación de contraseña: Se agregó un video instructivo multilingüe…" at bounding box center [270, 186] width 292 height 67
click at [314, 37] on icon at bounding box center [314, 36] width 2 height 6
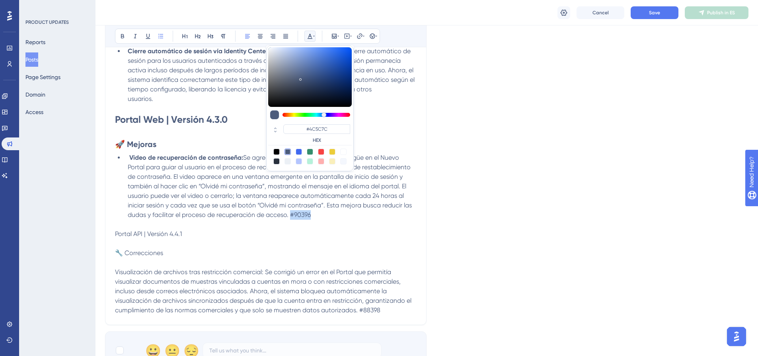
click at [342, 151] on div at bounding box center [343, 152] width 6 height 6
type input "#FFFFFF"
click at [346, 233] on p "Portal API | Versión 4.4.1" at bounding box center [265, 234] width 301 height 10
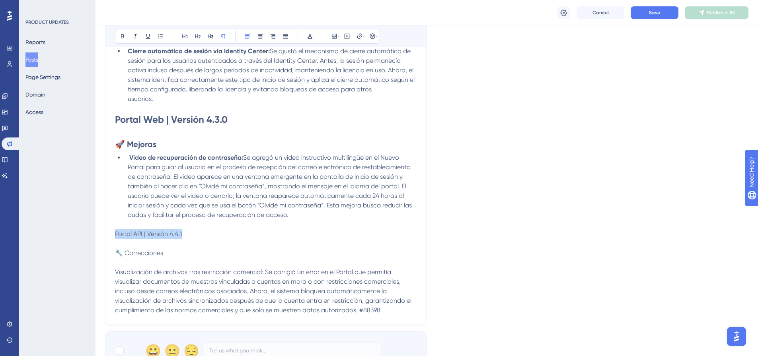
drag, startPoint x: 181, startPoint y: 238, endPoint x: 113, endPoint y: 237, distance: 68.4
click at [113, 237] on div "Bold Italic Underline Bullet Point Heading 1 Heading 2 Heading 3 Normal Align L…" at bounding box center [265, 129] width 321 height 392
click at [124, 38] on icon at bounding box center [122, 36] width 6 height 6
click at [202, 34] on button at bounding box center [197, 36] width 11 height 11
click at [184, 251] on p "🔧 Correcciones" at bounding box center [265, 255] width 301 height 10
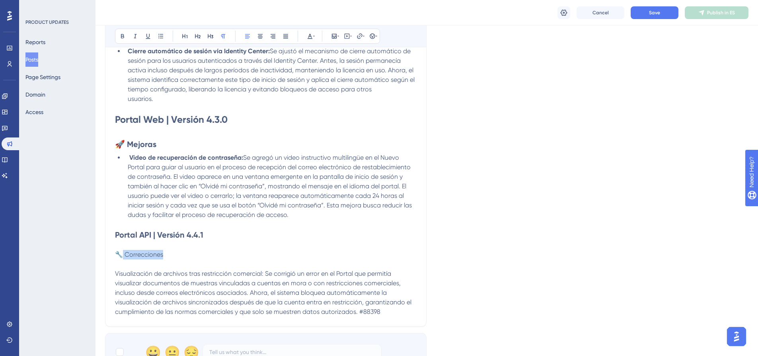
drag, startPoint x: 179, startPoint y: 255, endPoint x: 121, endPoint y: 255, distance: 57.3
click at [121, 255] on p "🔧 Correcciones" at bounding box center [265, 255] width 301 height 10
drag, startPoint x: 205, startPoint y: 236, endPoint x: 120, endPoint y: 228, distance: 84.6
click at [120, 228] on div "myLIMSweb | Versión 4.7.440 🔧 Correcciones Cierre automático de sesión vía Iden…" at bounding box center [265, 158] width 301 height 317
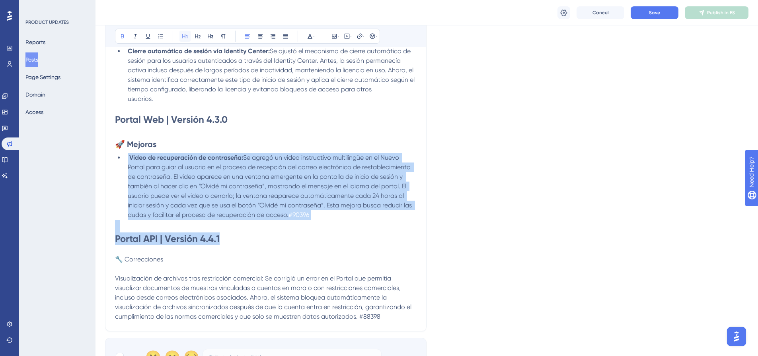
click at [181, 34] on button at bounding box center [184, 36] width 11 height 11
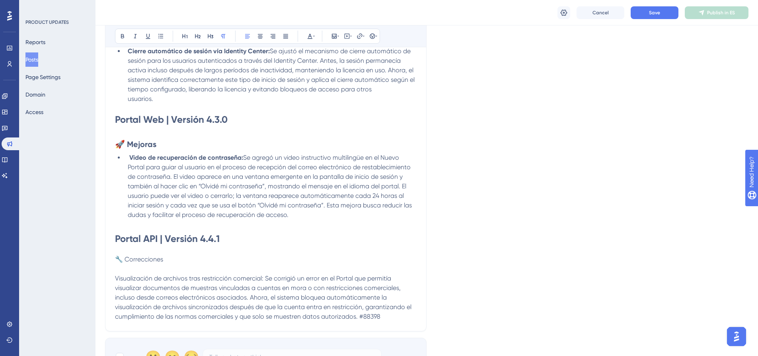
click at [223, 249] on p at bounding box center [265, 250] width 301 height 10
drag, startPoint x: 168, startPoint y: 258, endPoint x: 114, endPoint y: 261, distance: 54.2
click at [114, 261] on div "Bold Italic Underline Bullet Point Heading 1 Heading 2 Heading 3 Normal Align L…" at bounding box center [265, 132] width 321 height 398
click at [124, 35] on icon at bounding box center [122, 36] width 6 height 6
click at [202, 39] on button at bounding box center [197, 36] width 11 height 11
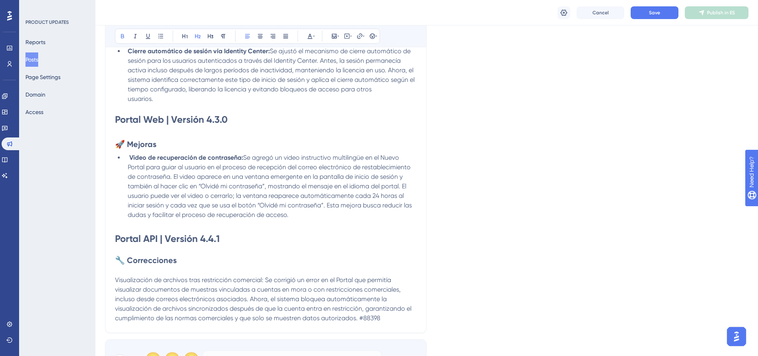
click at [213, 239] on strong "Portal API | Versión 4.4.1" at bounding box center [167, 239] width 105 height 12
drag, startPoint x: 229, startPoint y: 237, endPoint x: 116, endPoint y: 239, distance: 113.0
click at [116, 239] on h1 "Portal API | Versión 4.4.1" at bounding box center [265, 239] width 301 height 13
click at [167, 270] on p at bounding box center [265, 271] width 301 height 10
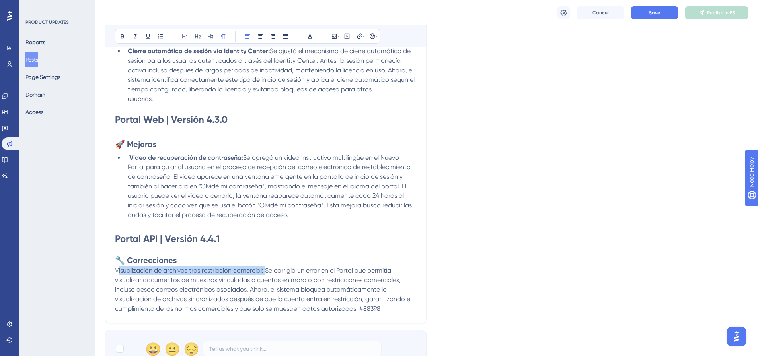
drag, startPoint x: 264, startPoint y: 272, endPoint x: 116, endPoint y: 272, distance: 147.5
click at [116, 272] on span "Visualización de archivos tras restricción comercial: Se corrigió un error en e…" at bounding box center [264, 290] width 298 height 46
click at [158, 37] on icon at bounding box center [160, 36] width 6 height 6
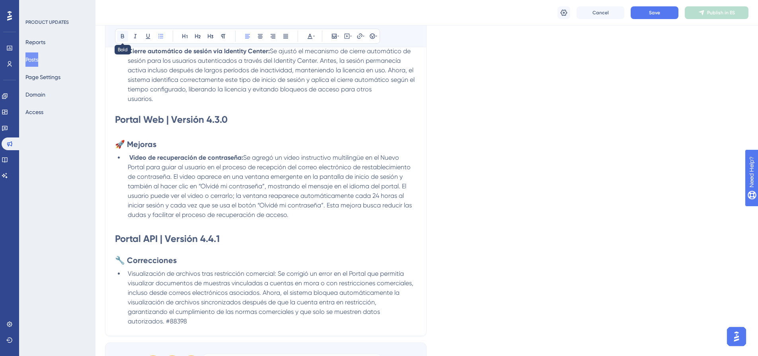
click at [126, 39] on button at bounding box center [122, 36] width 11 height 11
drag, startPoint x: 192, startPoint y: 323, endPoint x: 167, endPoint y: 321, distance: 25.2
click at [167, 321] on li "Visualización de archivos tras restricción comercial: Se corrigió un error en e…" at bounding box center [270, 297] width 292 height 57
click at [313, 37] on icon at bounding box center [310, 36] width 6 height 6
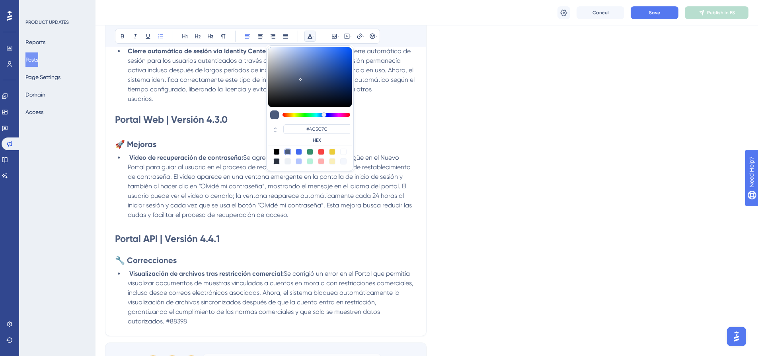
click at [341, 150] on div at bounding box center [343, 152] width 6 height 6
type input "#FFFFFF"
click at [319, 253] on p at bounding box center [265, 250] width 301 height 10
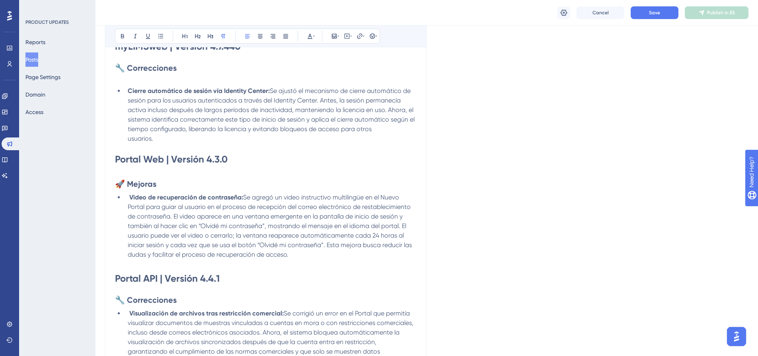
scroll to position [80, 0]
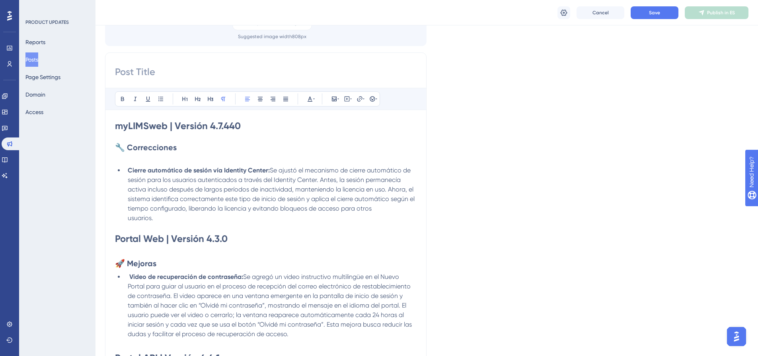
click at [179, 148] on h2 "🔧 Correcciones" at bounding box center [265, 147] width 301 height 11
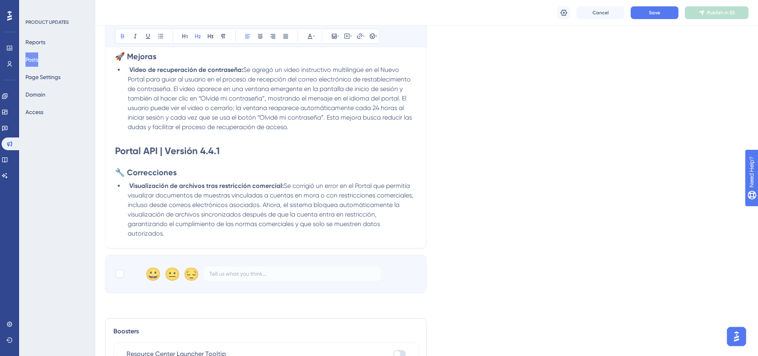
scroll to position [278, 0]
click at [119, 274] on div at bounding box center [120, 273] width 8 height 8
checkbox input "true"
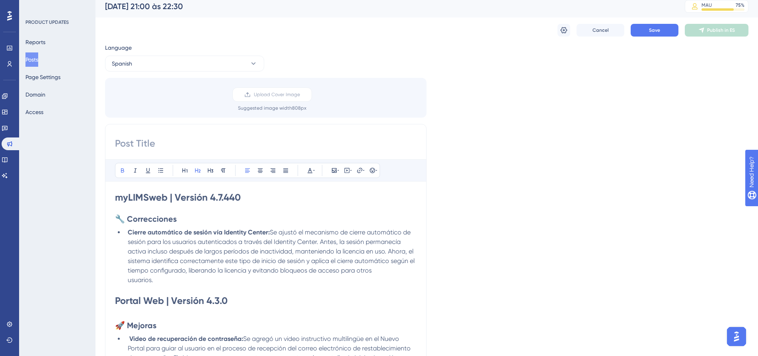
scroll to position [0, 0]
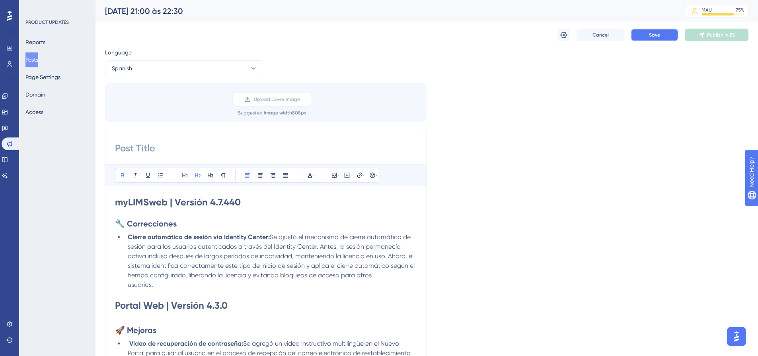
click at [663, 39] on button "Save" at bounding box center [654, 35] width 48 height 13
click at [246, 17] on icon at bounding box center [247, 15] width 8 height 8
click at [204, 153] on input at bounding box center [265, 148] width 301 height 13
paste input "[DATE] – de 21:00 a 22:30 (UTC-3, Hora de [GEOGRAPHIC_DATA])"
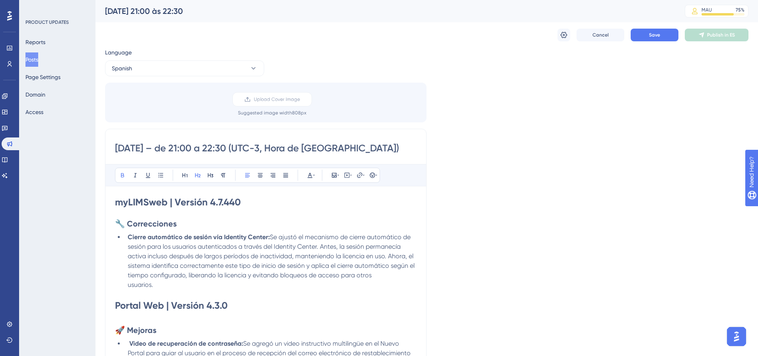
drag, startPoint x: 128, startPoint y: 148, endPoint x: 117, endPoint y: 150, distance: 10.9
click at [117, 150] on input "[DATE] – de 21:00 a 22:30 (UTC-3, Hora de [GEOGRAPHIC_DATA])" at bounding box center [265, 148] width 301 height 13
type input "[DATE] – de 21:00 a 22:30 (UTC-3, Hora de [GEOGRAPHIC_DATA])"
click at [649, 34] on span "Save" at bounding box center [654, 35] width 11 height 6
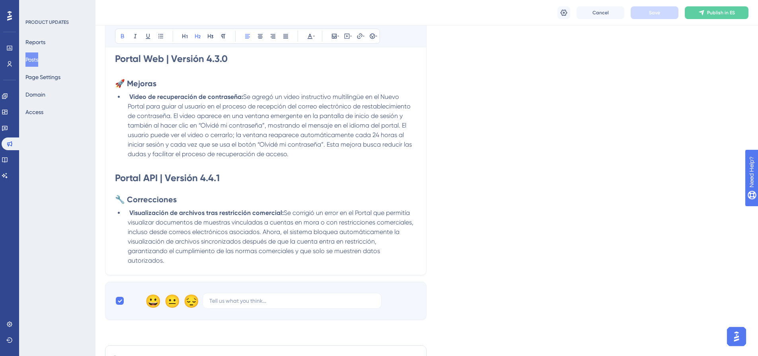
scroll to position [278, 0]
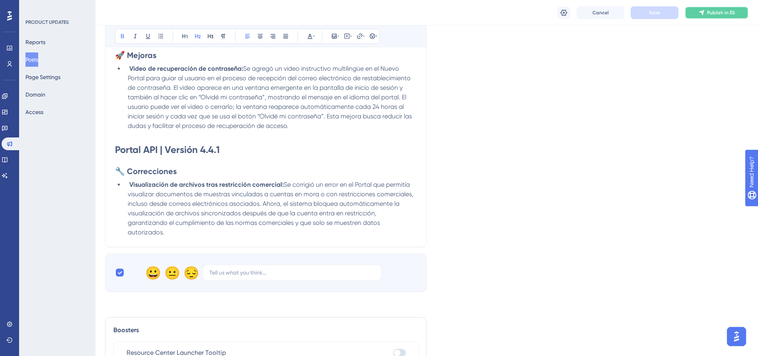
click at [729, 13] on span "Publish in ES" at bounding box center [721, 13] width 28 height 6
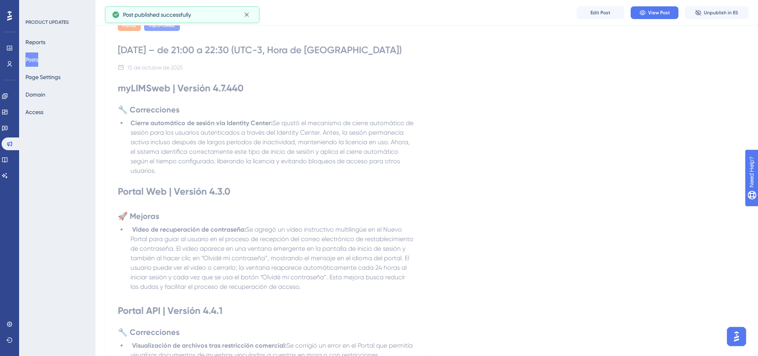
scroll to position [0, 0]
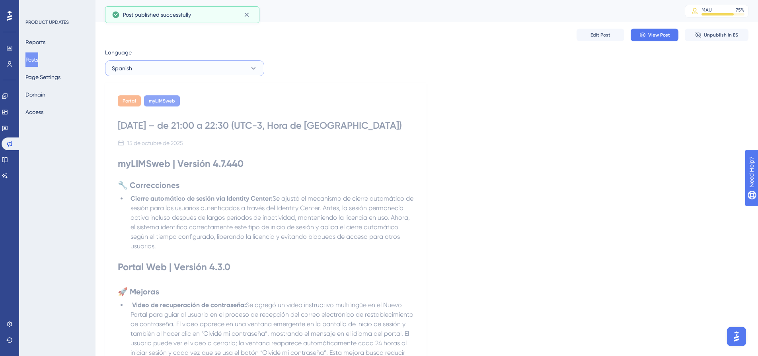
click at [230, 66] on button "Spanish" at bounding box center [184, 68] width 159 height 16
click at [186, 125] on button "English English No translation" at bounding box center [184, 125] width 149 height 16
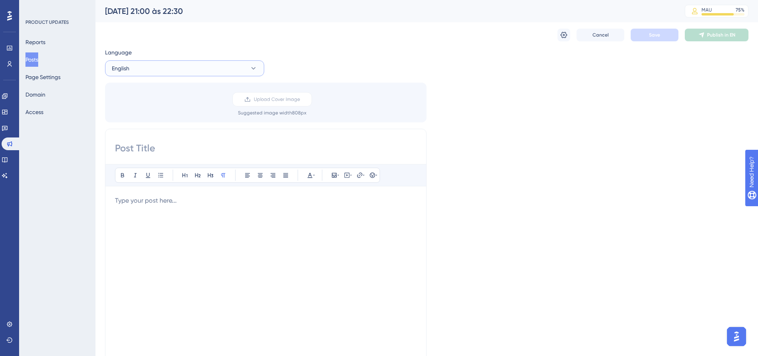
click at [219, 63] on button "English" at bounding box center [184, 68] width 159 height 16
click at [191, 87] on button "Portuguese (Default) Portuguese (Default) Published" at bounding box center [184, 93] width 149 height 16
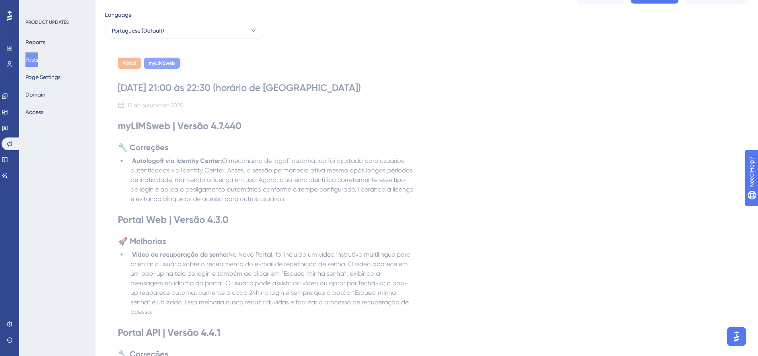
scroll to position [40, 0]
click at [647, 15] on button "View Post" at bounding box center [654, 12] width 48 height 13
click at [586, 11] on button "Edit Post" at bounding box center [600, 12] width 48 height 13
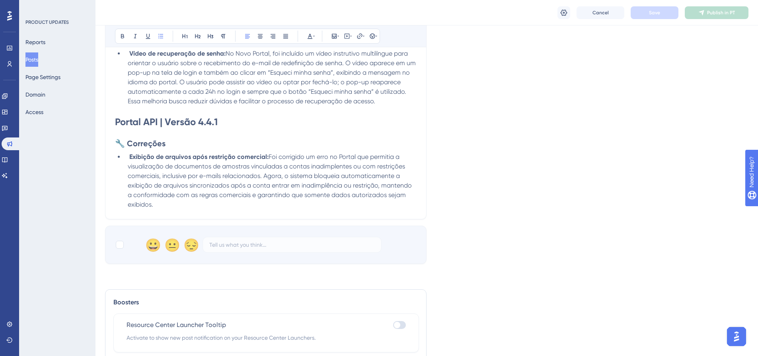
scroll to position [286, 0]
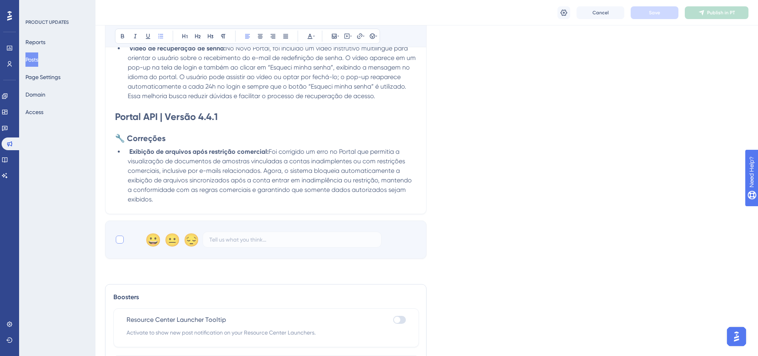
click at [118, 237] on div at bounding box center [120, 240] width 8 height 8
checkbox input "true"
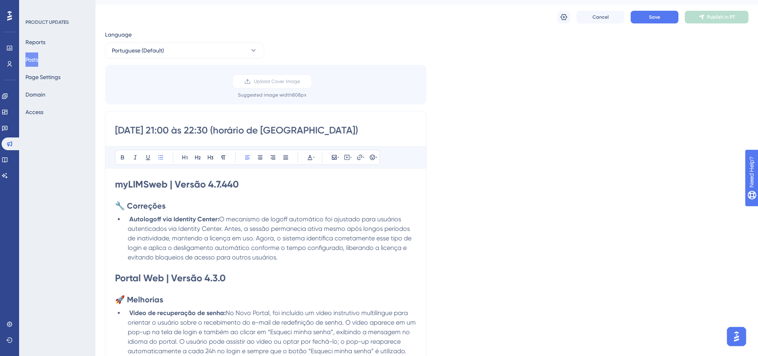
scroll to position [8, 0]
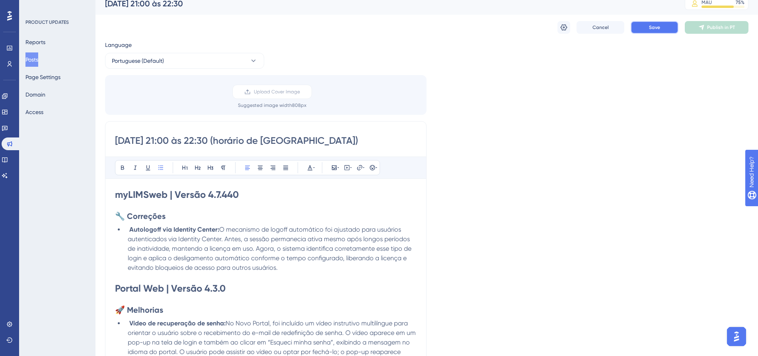
click at [648, 24] on button "Save" at bounding box center [654, 27] width 48 height 13
click at [719, 30] on span "Publish in PT" at bounding box center [721, 27] width 28 height 6
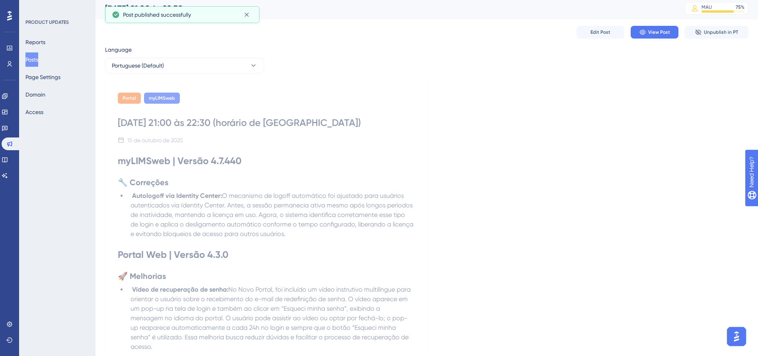
scroll to position [0, 0]
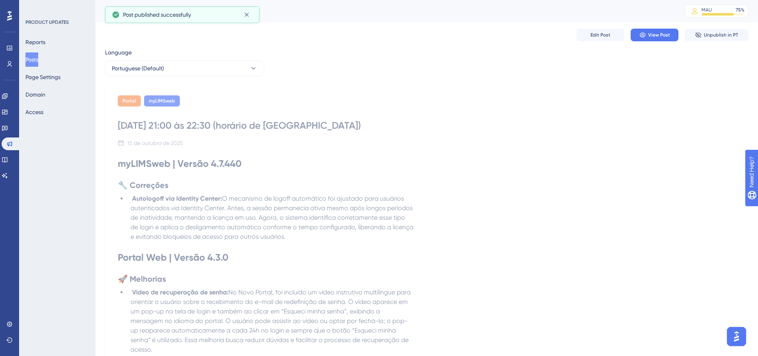
click at [392, 67] on div "Language Portuguese (Default) Portal myLIMSweb [DATE] 21:00 às 22:30 (horário d…" at bounding box center [426, 276] width 643 height 457
click at [247, 16] on icon at bounding box center [246, 15] width 4 height 4
click at [33, 58] on button "Posts" at bounding box center [31, 59] width 13 height 14
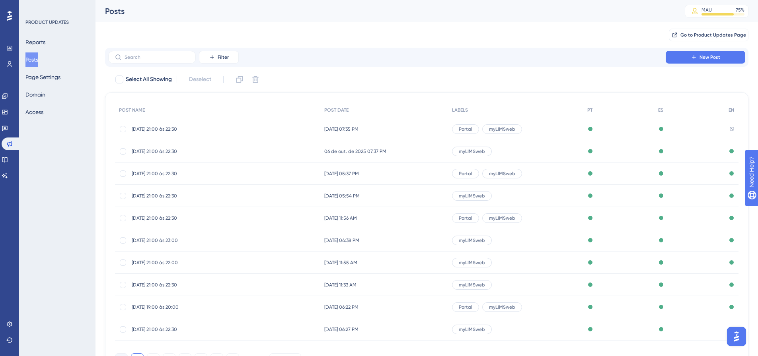
click at [150, 130] on span "[DATE] 21:00 às 22:30" at bounding box center [195, 129] width 127 height 6
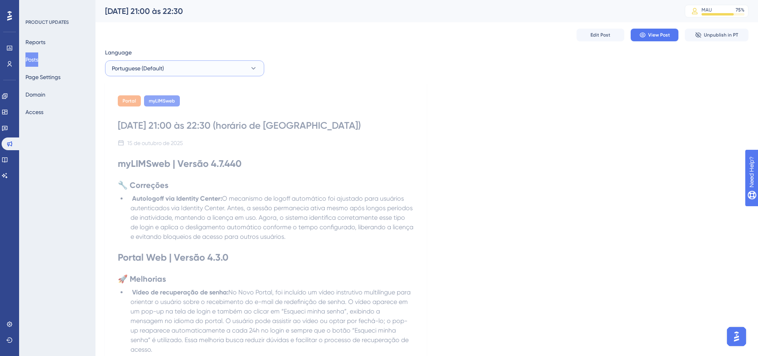
click at [168, 68] on button "Portuguese (Default)" at bounding box center [184, 68] width 159 height 16
click at [169, 121] on button "English English No translation" at bounding box center [184, 125] width 149 height 16
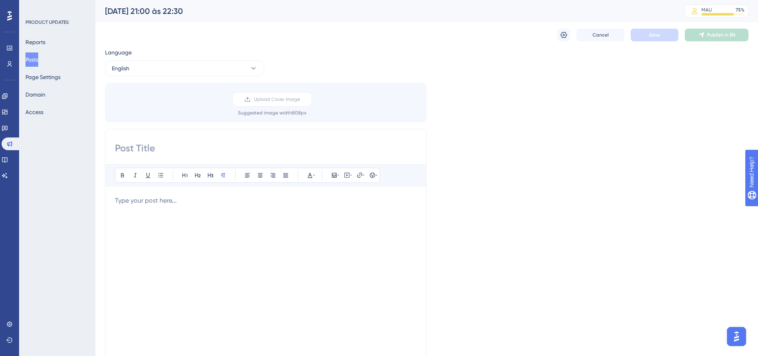
click at [190, 207] on div at bounding box center [265, 283] width 301 height 175
click at [173, 200] on p at bounding box center [265, 201] width 301 height 10
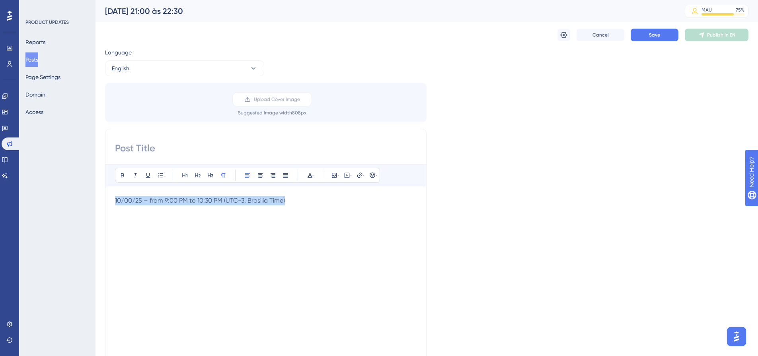
drag, startPoint x: 304, startPoint y: 206, endPoint x: 112, endPoint y: 196, distance: 191.9
click at [112, 196] on div "Bold Italic Underline Bullet Point Heading 1 Heading 2 Heading 3 Normal Align L…" at bounding box center [265, 255] width 321 height 252
click at [163, 148] on input at bounding box center [265, 148] width 301 height 13
paste input "10/00/25 – from 9:00 PM to 10:30 PM (UTC-3, Brasilia Time)"
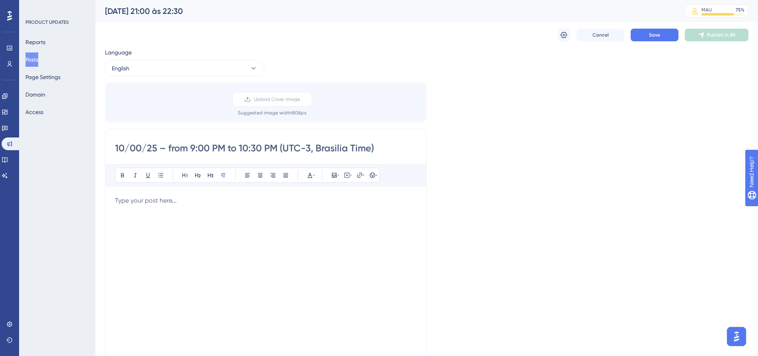
drag, startPoint x: 142, startPoint y: 147, endPoint x: 131, endPoint y: 148, distance: 11.6
click at [131, 148] on input "10/00/25 – from 9:00 PM to 10:30 PM (UTC-3, Brasilia Time)" at bounding box center [265, 148] width 301 height 13
type input "[DATE] – from 9:00 PM to 10:30 PM (UTC-3, Brasilia Time)"
click at [171, 208] on div at bounding box center [265, 283] width 301 height 175
click at [248, 208] on div at bounding box center [265, 283] width 301 height 175
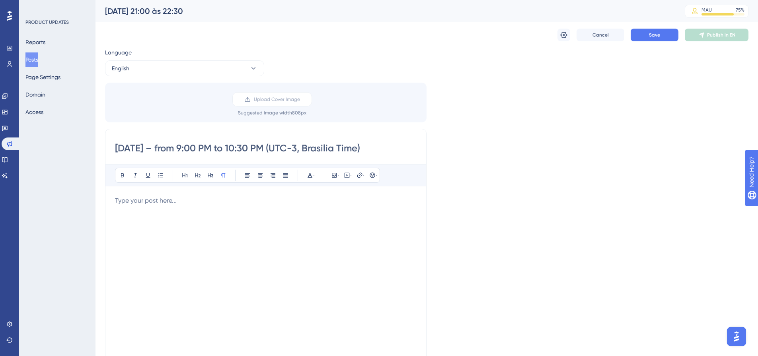
scroll to position [119, 0]
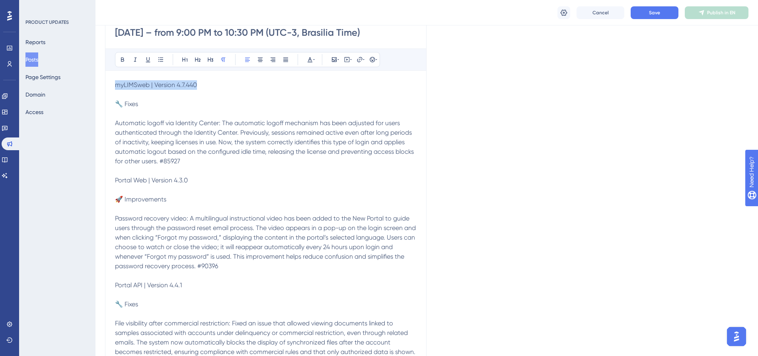
drag, startPoint x: 218, startPoint y: 84, endPoint x: 116, endPoint y: 82, distance: 101.4
click at [116, 82] on p "myLIMSweb | Version 4.7.440" at bounding box center [265, 85] width 301 height 10
click at [119, 60] on button at bounding box center [122, 59] width 11 height 11
click at [184, 60] on button at bounding box center [184, 59] width 11 height 11
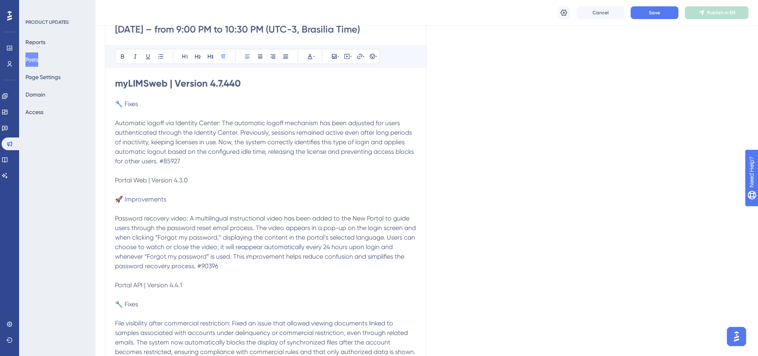
click at [144, 116] on p at bounding box center [265, 114] width 301 height 10
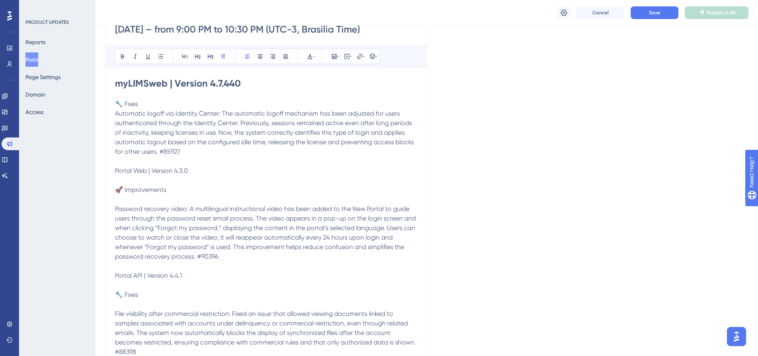
click at [130, 181] on p at bounding box center [265, 181] width 301 height 10
drag, startPoint x: 144, startPoint y: 102, endPoint x: 116, endPoint y: 102, distance: 28.2
click at [116, 102] on p "🔧 Fixes" at bounding box center [265, 104] width 301 height 10
click at [124, 57] on icon at bounding box center [122, 56] width 6 height 6
click at [197, 57] on icon at bounding box center [197, 56] width 6 height 6
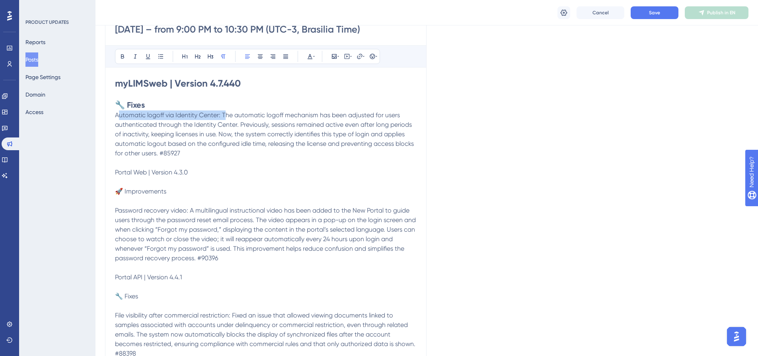
drag, startPoint x: 224, startPoint y: 116, endPoint x: 117, endPoint y: 117, distance: 107.0
click at [117, 117] on span "Automatic logoff via Identity Center: The automatic logoff mechanism has been a…" at bounding box center [265, 134] width 300 height 46
click at [124, 60] on button at bounding box center [122, 56] width 11 height 11
click at [163, 58] on icon at bounding box center [160, 56] width 6 height 6
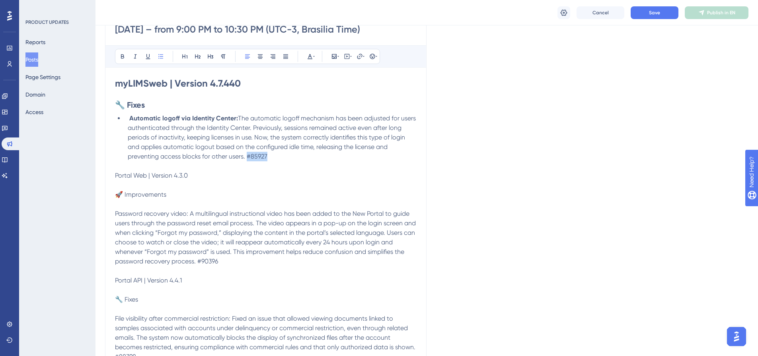
drag, startPoint x: 274, startPoint y: 156, endPoint x: 248, endPoint y: 155, distance: 25.5
click at [248, 155] on li "Automatic logoff via Identity Center: The automatic logoff mechanism has been a…" at bounding box center [270, 138] width 292 height 48
click at [305, 51] on div "Bold Italic Underline Bullet Point Heading 1 Heading 2 Heading 3 Normal Align L…" at bounding box center [247, 56] width 265 height 15
click at [309, 54] on icon at bounding box center [310, 56] width 6 height 6
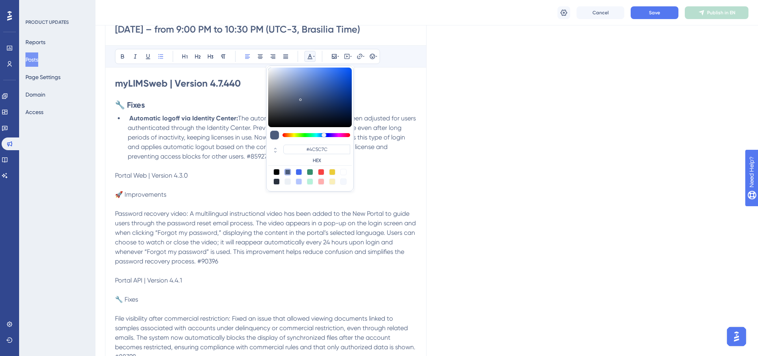
click at [342, 169] on div at bounding box center [343, 172] width 6 height 6
type input "#FFFFFF"
click at [250, 183] on p at bounding box center [265, 186] width 301 height 10
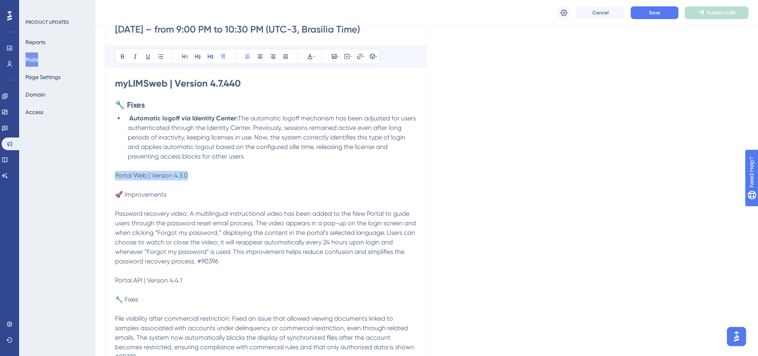
drag, startPoint x: 210, startPoint y: 178, endPoint x: 114, endPoint y: 178, distance: 95.8
click at [114, 178] on div "[DATE] – from 9:00 PM to 10:30 PM (UTC-3, Brasilia Time) Bold Italic Underline …" at bounding box center [265, 191] width 321 height 362
click at [126, 57] on button at bounding box center [122, 56] width 11 height 11
click at [188, 52] on button at bounding box center [184, 56] width 11 height 11
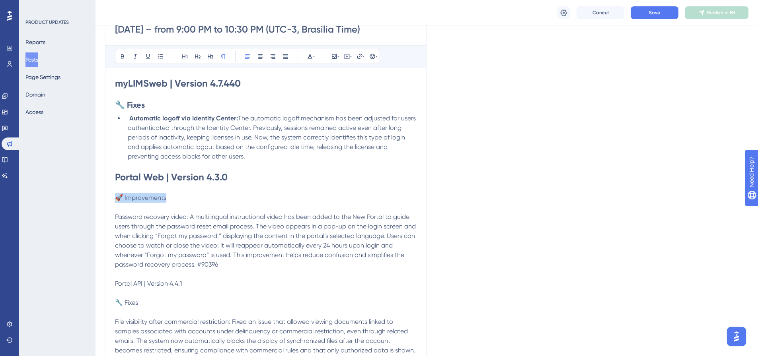
drag, startPoint x: 178, startPoint y: 197, endPoint x: 118, endPoint y: 197, distance: 60.4
click at [118, 197] on p "🚀 Improvements" at bounding box center [265, 198] width 301 height 10
click at [126, 58] on button at bounding box center [122, 56] width 11 height 11
click at [198, 57] on icon at bounding box center [197, 56] width 6 height 6
click at [175, 210] on p at bounding box center [265, 209] width 301 height 10
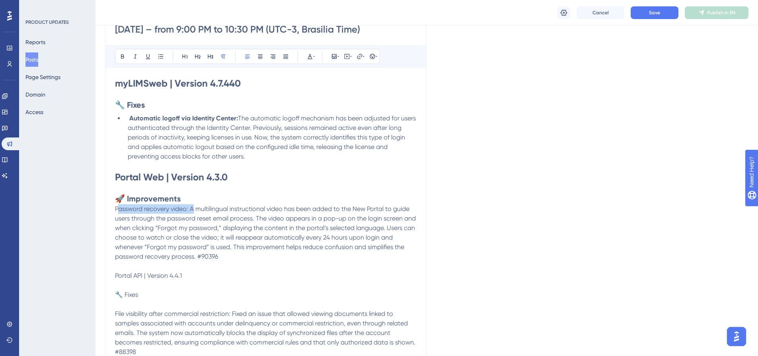
drag, startPoint x: 191, startPoint y: 210, endPoint x: 118, endPoint y: 213, distance: 73.2
click at [118, 213] on p "Password recovery video: A multilingual instructional video has been added to t…" at bounding box center [265, 232] width 301 height 57
click at [119, 52] on button at bounding box center [122, 56] width 11 height 11
click at [162, 58] on icon at bounding box center [160, 56] width 6 height 6
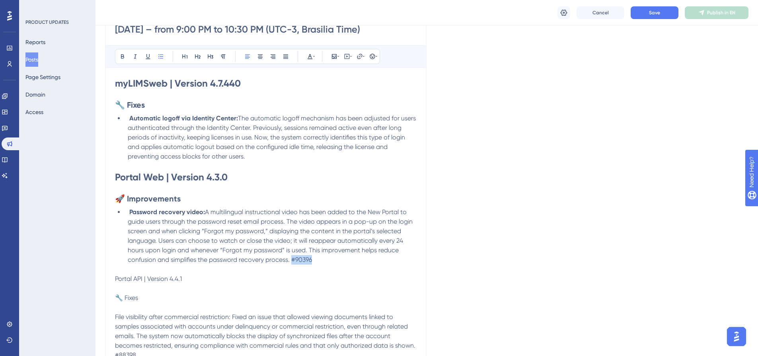
drag, startPoint x: 330, startPoint y: 257, endPoint x: 292, endPoint y: 259, distance: 37.5
click at [292, 259] on li "Password recovery video: A multilingual instructional video has been added to t…" at bounding box center [270, 236] width 292 height 57
click at [310, 58] on icon at bounding box center [310, 56] width 6 height 6
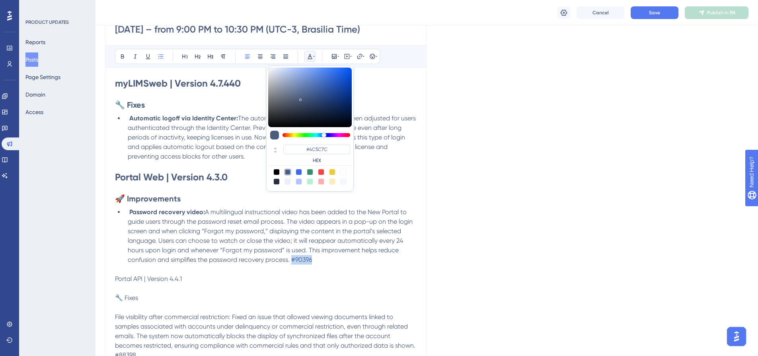
click at [345, 172] on div at bounding box center [343, 172] width 6 height 6
type input "#FFFFFF"
click at [314, 278] on p "Portal API | Version 4.4.1" at bounding box center [265, 279] width 301 height 10
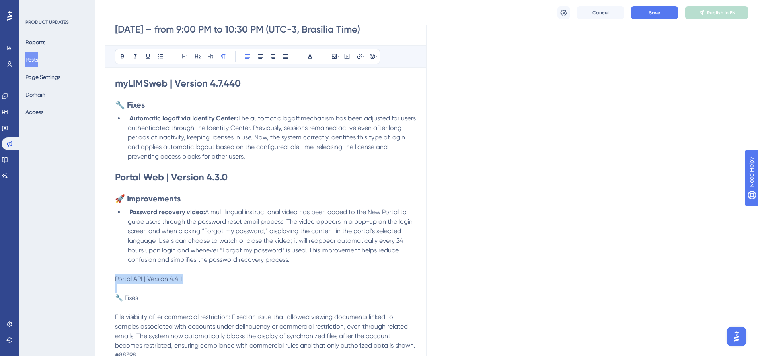
drag, startPoint x: 177, startPoint y: 282, endPoint x: 115, endPoint y: 281, distance: 62.4
click at [115, 281] on div "[DATE] – from 9:00 PM to 10:30 PM (UTC-3, Brasilia Time) Bold Italic Underline …" at bounding box center [265, 190] width 321 height 360
click at [135, 286] on p at bounding box center [265, 289] width 301 height 10
drag, startPoint x: 185, startPoint y: 277, endPoint x: 115, endPoint y: 276, distance: 70.0
click at [115, 276] on div "[DATE] – from 9:00 PM to 10:30 PM (UTC-3, Brasilia Time) Bold Italic Underline …" at bounding box center [265, 190] width 321 height 360
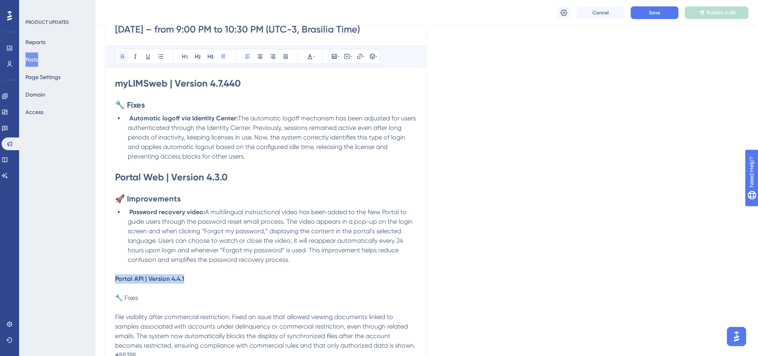
click at [123, 57] on icon at bounding box center [122, 56] width 6 height 6
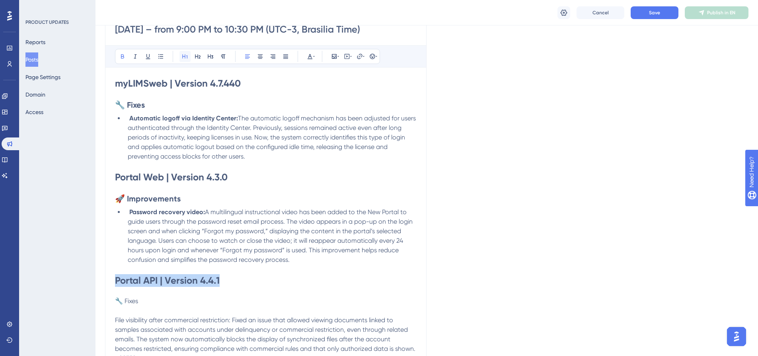
click at [182, 53] on icon at bounding box center [185, 56] width 6 height 6
drag, startPoint x: 151, startPoint y: 300, endPoint x: 118, endPoint y: 301, distance: 33.0
click at [118, 301] on p "🔧 Fixes" at bounding box center [265, 302] width 301 height 10
click at [124, 54] on icon at bounding box center [122, 56] width 6 height 6
click at [196, 54] on icon at bounding box center [197, 56] width 6 height 6
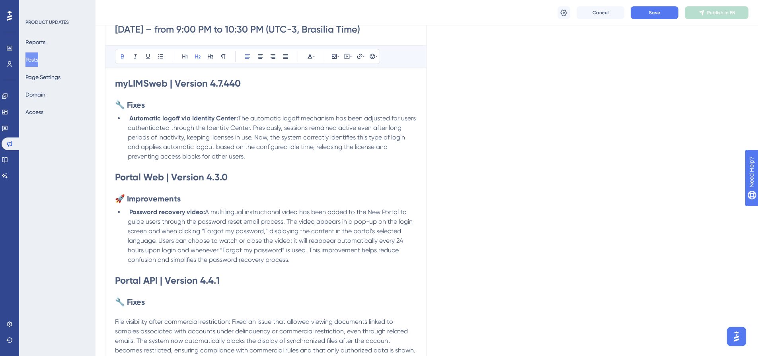
click at [148, 314] on p at bounding box center [265, 313] width 301 height 10
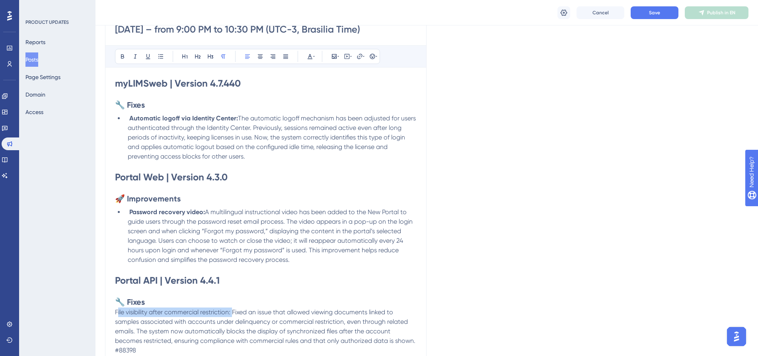
drag, startPoint x: 233, startPoint y: 314, endPoint x: 117, endPoint y: 312, distance: 116.5
click at [117, 312] on span "File visibility after commercial restriction: Fixed an issue that allowed viewi…" at bounding box center [266, 332] width 302 height 46
click at [122, 54] on icon at bounding box center [122, 56] width 3 height 4
click at [161, 56] on icon at bounding box center [160, 56] width 6 height 6
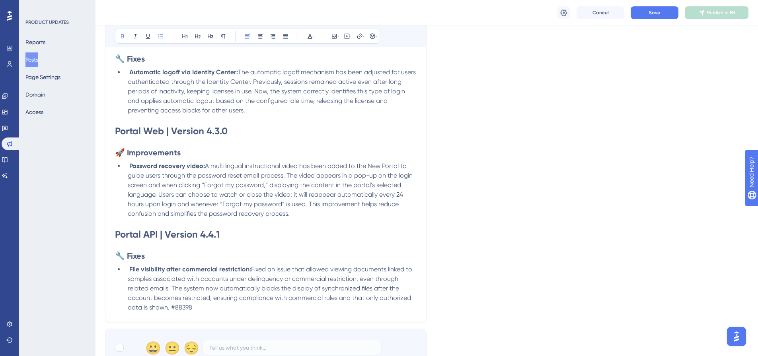
scroll to position [241, 0]
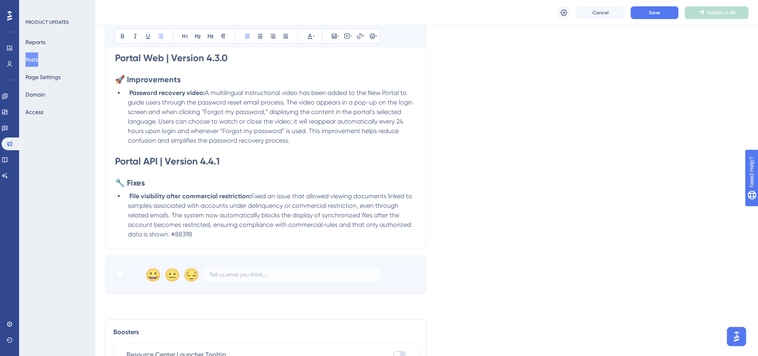
drag, startPoint x: 195, startPoint y: 233, endPoint x: 172, endPoint y: 233, distance: 22.7
click at [172, 233] on li "File visibility after commercial restriction: Fixed an issue that allowed viewi…" at bounding box center [270, 216] width 292 height 48
click at [313, 39] on icon at bounding box center [310, 36] width 6 height 6
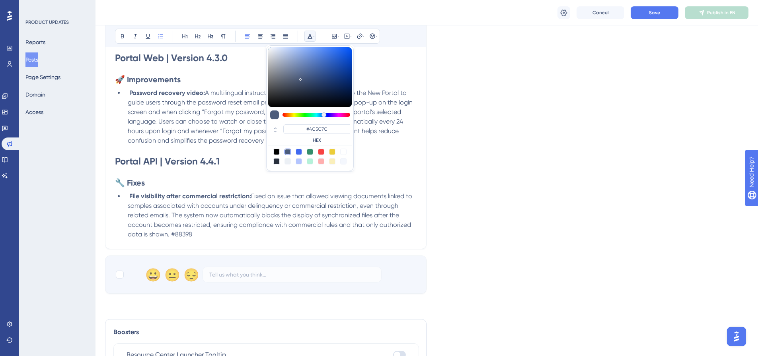
click at [344, 150] on div at bounding box center [343, 152] width 6 height 6
type input "#FFFFFF"
click at [119, 273] on div at bounding box center [120, 275] width 8 height 8
checkbox input "true"
click at [213, 237] on li "File visibility after commercial restriction: Fixed an issue that allowed viewi…" at bounding box center [270, 216] width 292 height 48
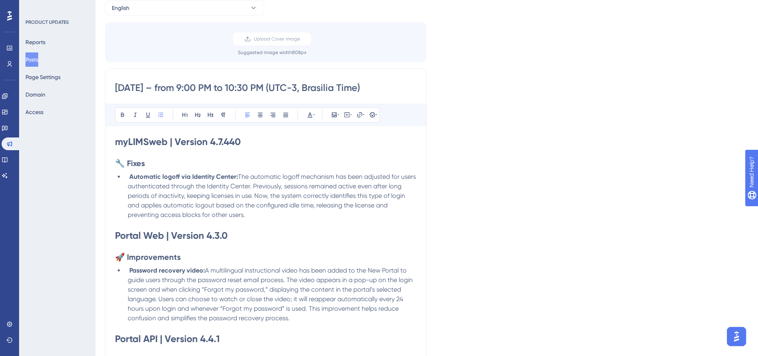
scroll to position [0, 0]
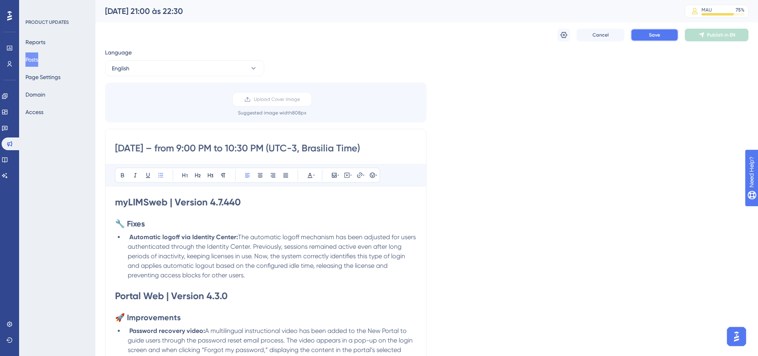
click at [636, 33] on button "Save" at bounding box center [654, 35] width 48 height 13
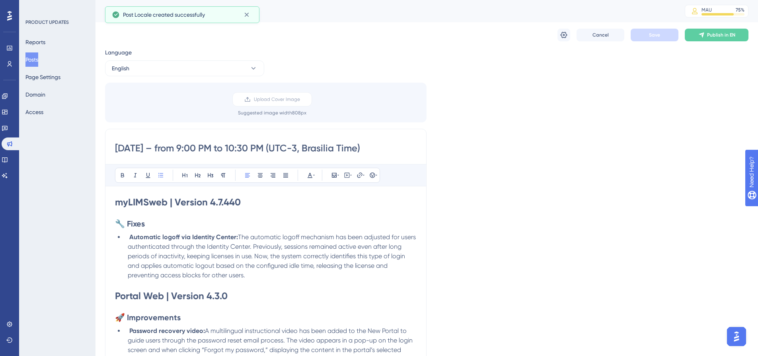
click at [717, 33] on span "Publish in EN" at bounding box center [721, 35] width 28 height 6
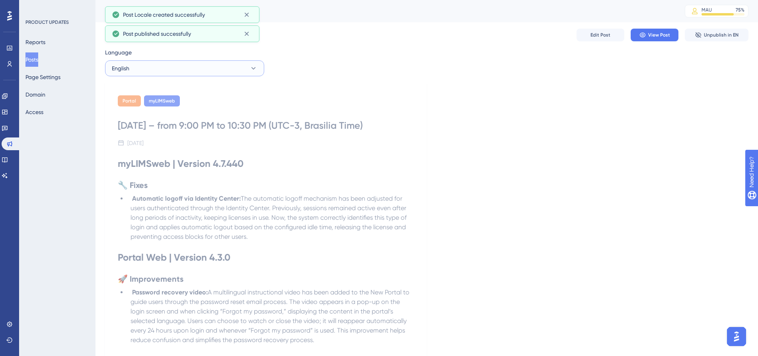
click at [227, 63] on button "English" at bounding box center [184, 68] width 159 height 16
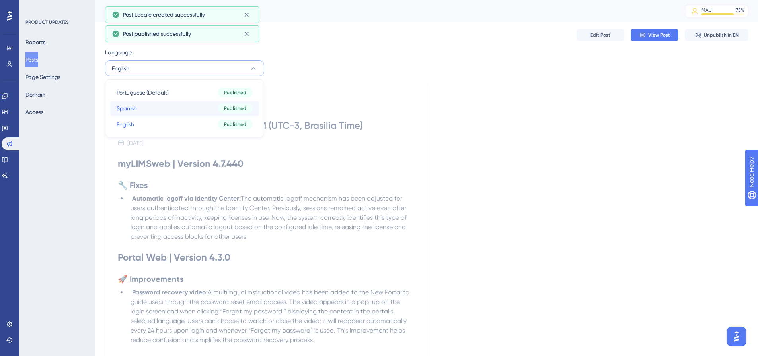
click at [194, 107] on button "Spanish Spanish Published" at bounding box center [184, 109] width 149 height 16
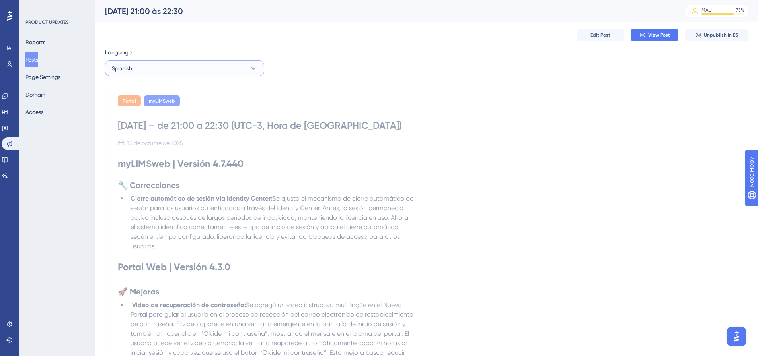
click at [211, 70] on button "Spanish" at bounding box center [184, 68] width 159 height 16
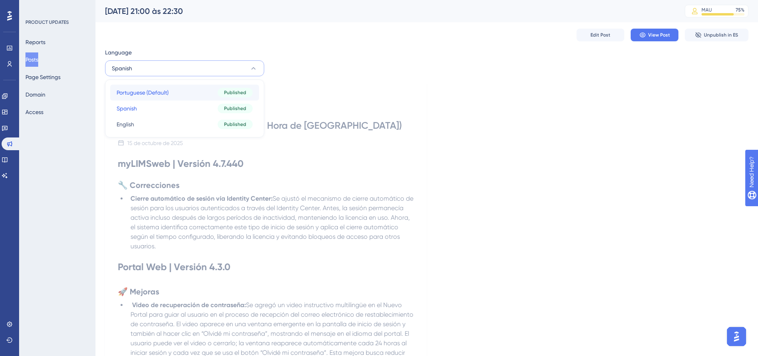
click at [187, 91] on button "Portuguese (Default) Portuguese (Default) Published" at bounding box center [184, 93] width 149 height 16
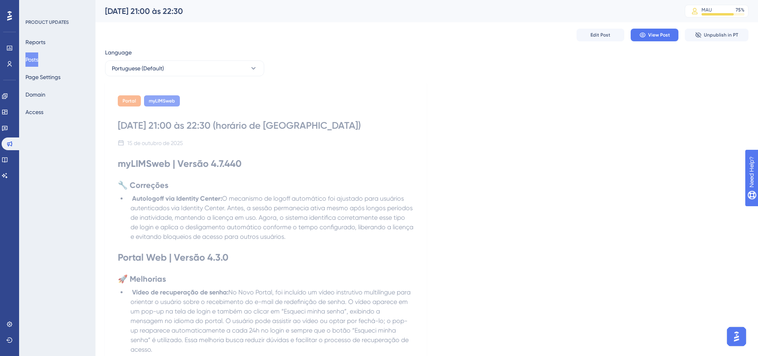
click at [248, 79] on div "Language Portuguese (Default) Portal myLIMSweb [DATE] 21:00 às 22:30 (horário d…" at bounding box center [426, 276] width 643 height 457
click at [253, 73] on button "Portuguese (Default)" at bounding box center [184, 68] width 159 height 16
click at [215, 131] on button "English English Published" at bounding box center [184, 125] width 149 height 16
click at [494, 87] on div "Portal myLIMSweb [DATE] – from 9:00 PM to 10:30 PM (UTC-3, [GEOGRAPHIC_DATA] Ti…" at bounding box center [426, 284] width 643 height 402
click at [8, 96] on link at bounding box center [5, 96] width 6 height 13
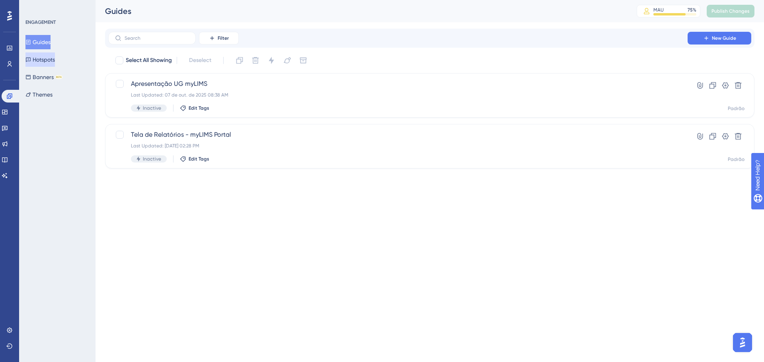
click at [41, 61] on button "Hotspots" at bounding box center [39, 59] width 29 height 14
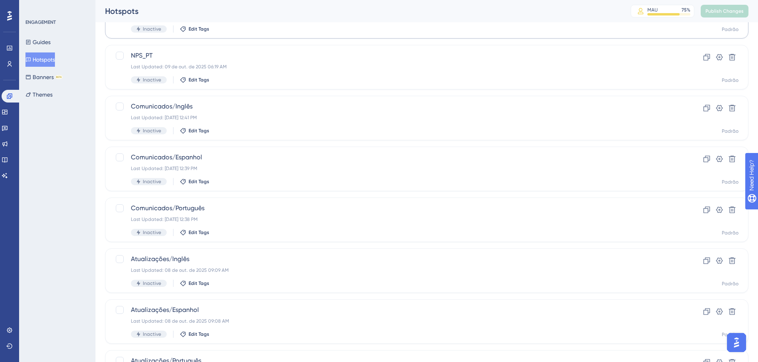
scroll to position [188, 0]
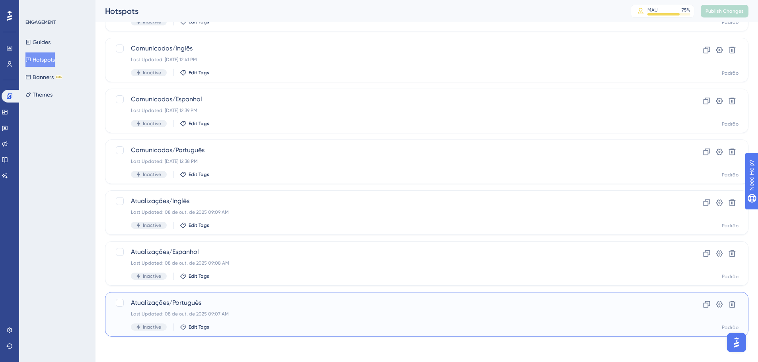
click at [169, 304] on span "Atualizações/Português" at bounding box center [395, 303] width 528 height 10
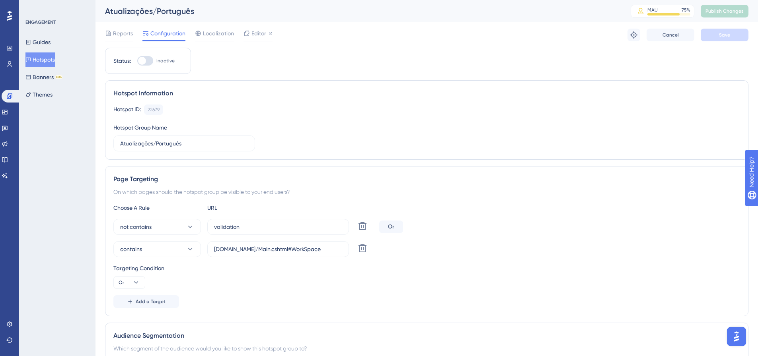
click at [45, 117] on div "ENGAGEMENT Guides Hotspots Banners BETA Themes" at bounding box center [57, 178] width 76 height 356
click at [257, 34] on span "Editor" at bounding box center [258, 34] width 15 height 10
click at [8, 145] on icon at bounding box center [5, 144] width 6 height 6
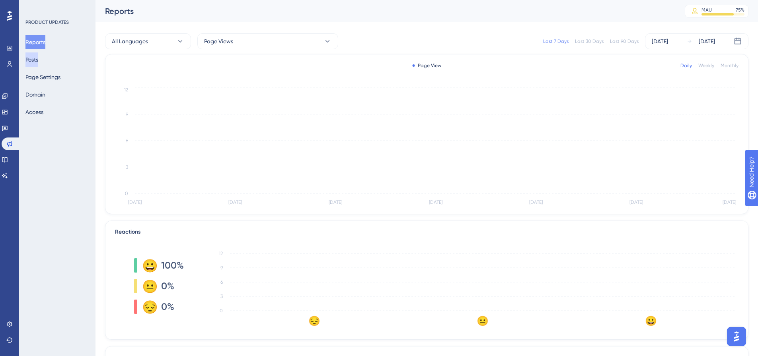
click at [38, 61] on button "Posts" at bounding box center [31, 59] width 13 height 14
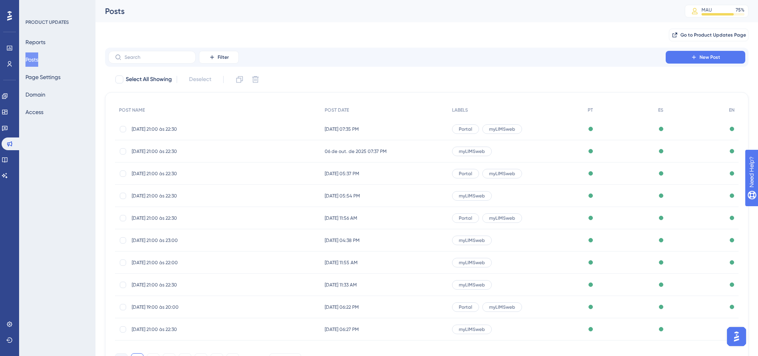
click at [161, 129] on span "[DATE] 21:00 às 22:30" at bounding box center [195, 129] width 127 height 6
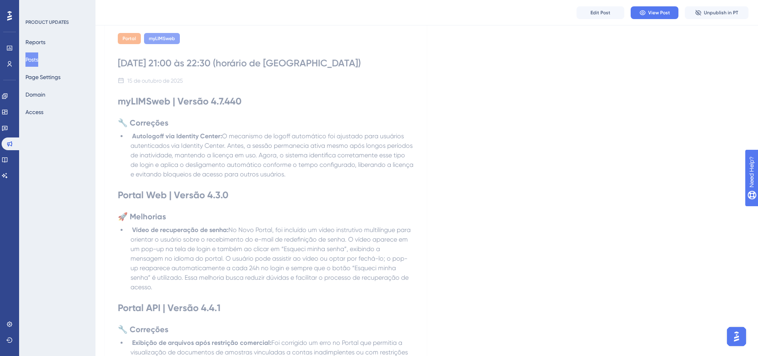
scroll to position [57, 0]
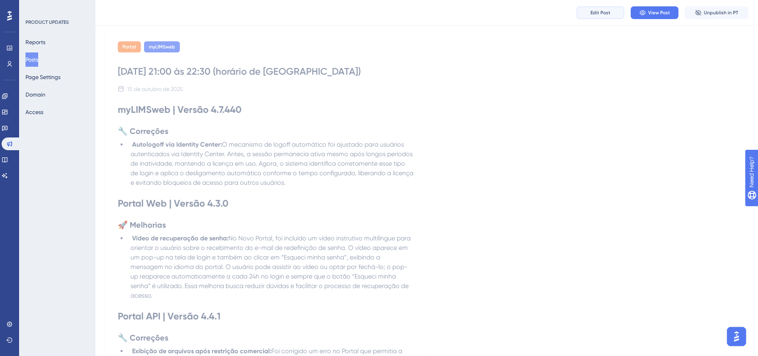
click at [601, 14] on span "Edit Post" at bounding box center [600, 13] width 20 height 6
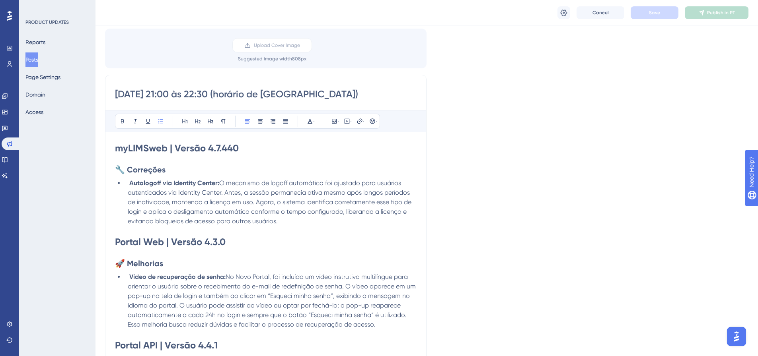
scroll to position [127, 0]
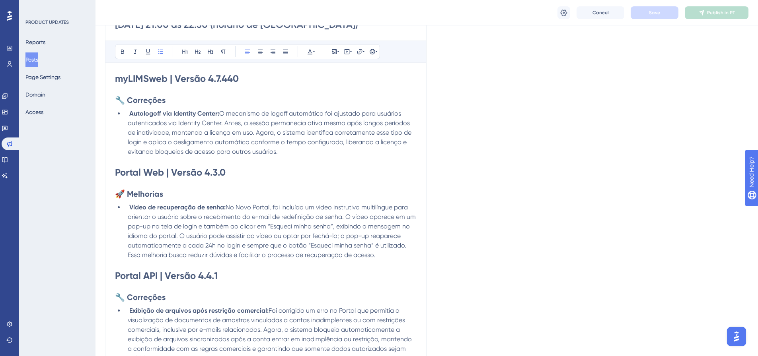
click at [163, 172] on strong "Portal Web | Versão 4.3.0" at bounding box center [170, 173] width 111 height 12
click at [666, 15] on button "Save" at bounding box center [654, 12] width 48 height 13
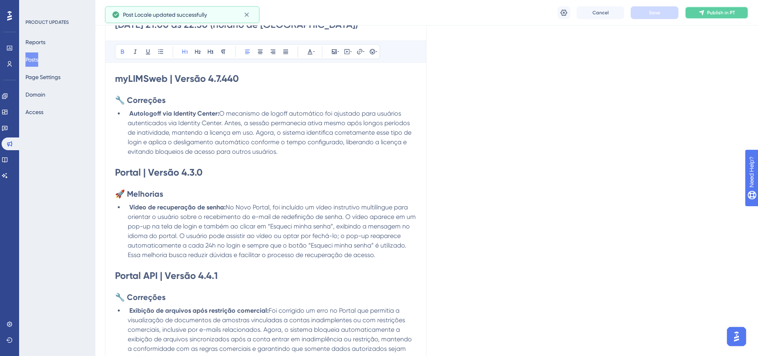
click at [705, 15] on button "Publish in PT" at bounding box center [716, 12] width 64 height 13
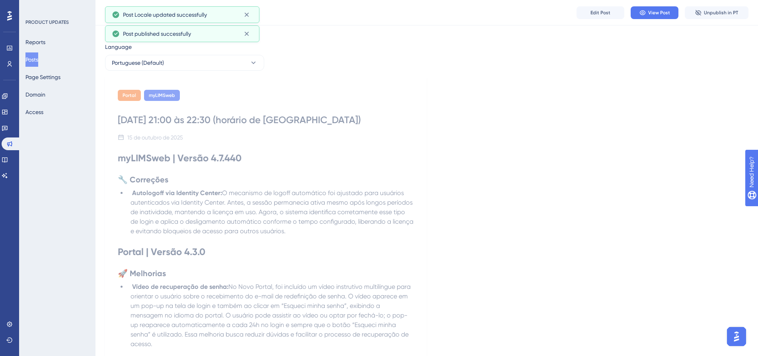
scroll to position [0, 0]
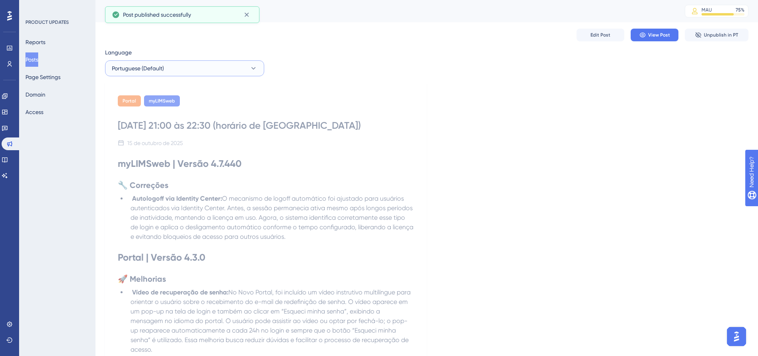
click at [213, 68] on button "Portuguese (Default)" at bounding box center [184, 68] width 159 height 16
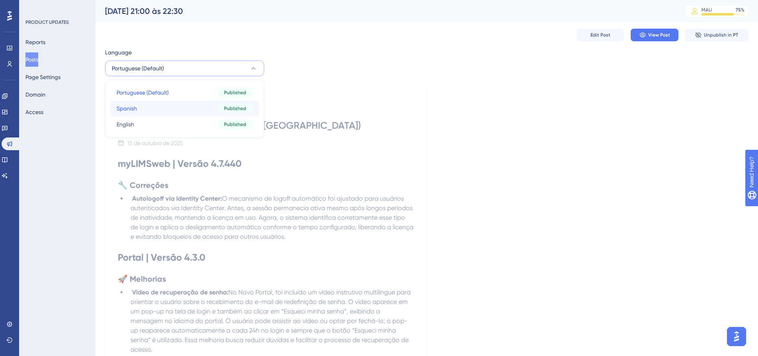
click at [201, 104] on button "Spanish Spanish Published" at bounding box center [184, 109] width 149 height 16
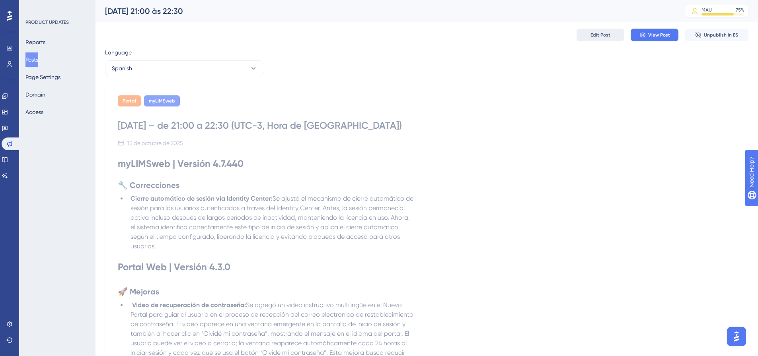
click at [586, 35] on button "Edit Post" at bounding box center [600, 35] width 48 height 13
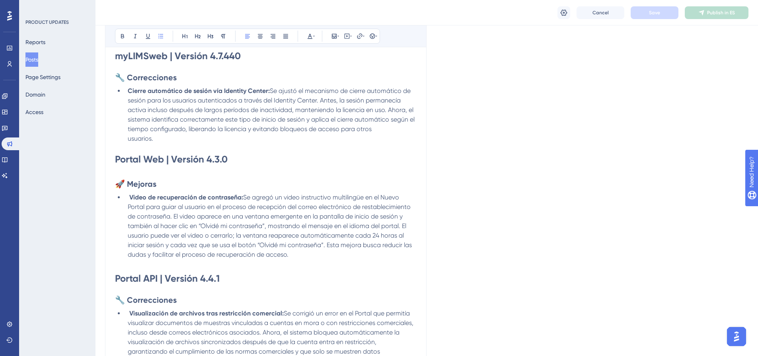
scroll to position [149, 0]
click at [163, 161] on strong "Portal Web | Versión 4.3.0" at bounding box center [171, 160] width 113 height 12
click at [640, 10] on button "Save" at bounding box center [654, 12] width 48 height 13
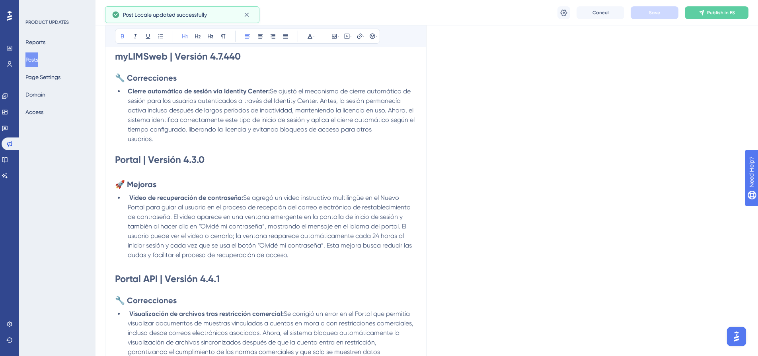
click at [694, 20] on div "Cancel Save Publish in ES" at bounding box center [426, 12] width 662 height 25
click at [700, 10] on icon at bounding box center [701, 13] width 6 height 6
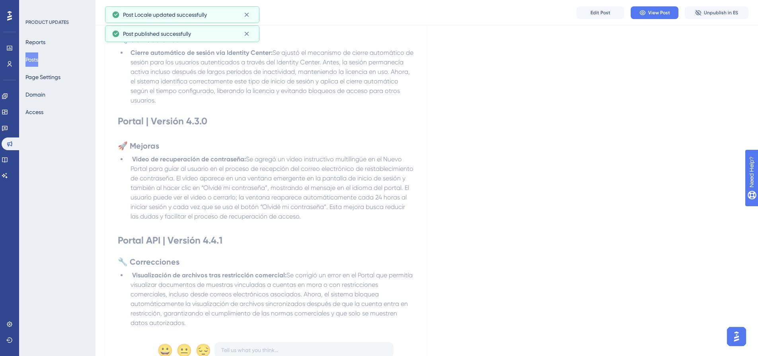
scroll to position [0, 0]
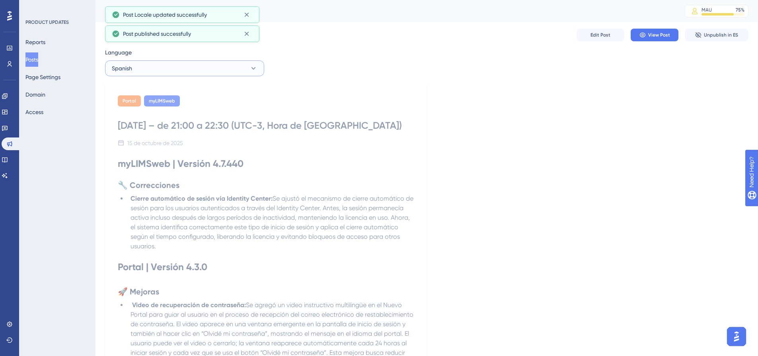
click at [167, 70] on button "Spanish" at bounding box center [184, 68] width 159 height 16
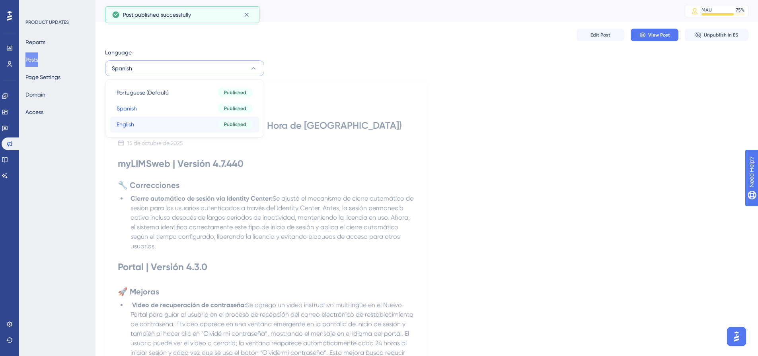
click at [141, 123] on button "English English Published" at bounding box center [184, 125] width 149 height 16
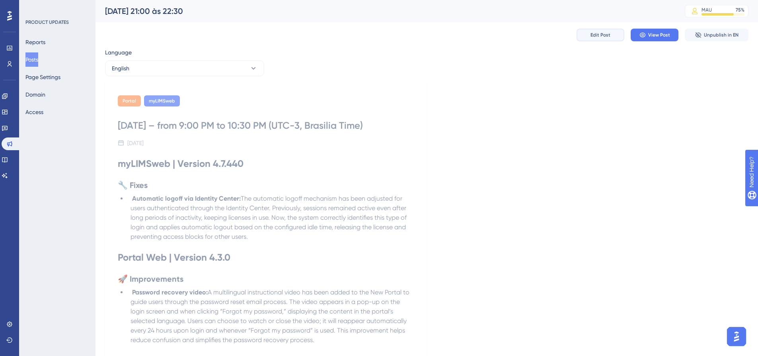
click at [592, 40] on button "Edit Post" at bounding box center [600, 35] width 48 height 13
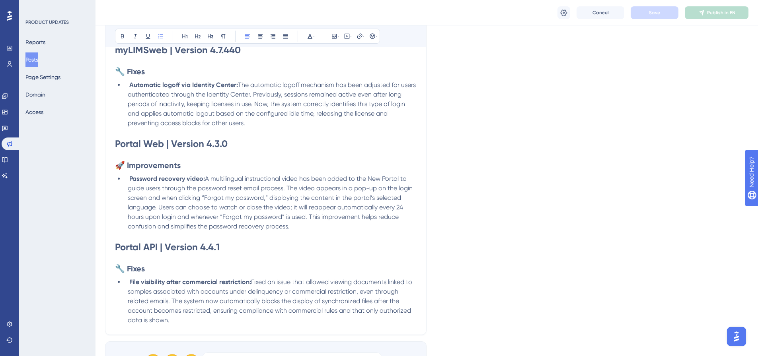
scroll to position [154, 0]
drag, startPoint x: 162, startPoint y: 144, endPoint x: 146, endPoint y: 146, distance: 16.0
click at [146, 146] on strong "Portal Web | Version 4.3.0" at bounding box center [171, 146] width 113 height 12
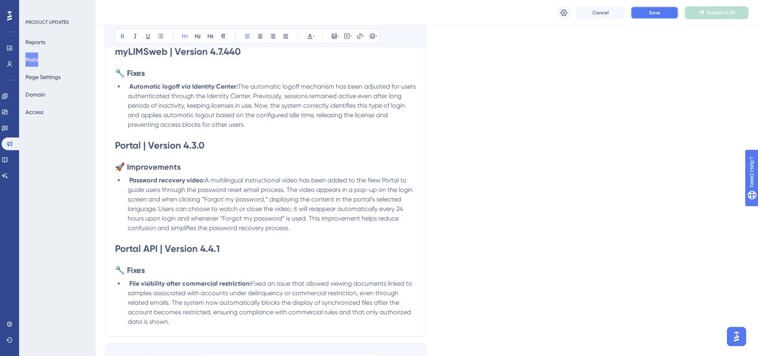
click at [671, 13] on button "Save" at bounding box center [654, 12] width 48 height 13
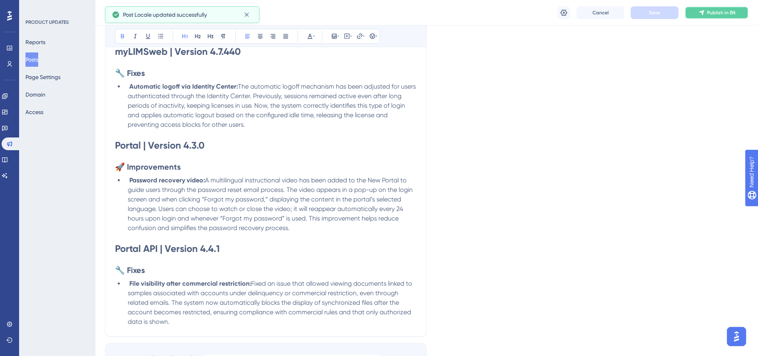
click at [694, 10] on button "Publish in EN" at bounding box center [716, 12] width 64 height 13
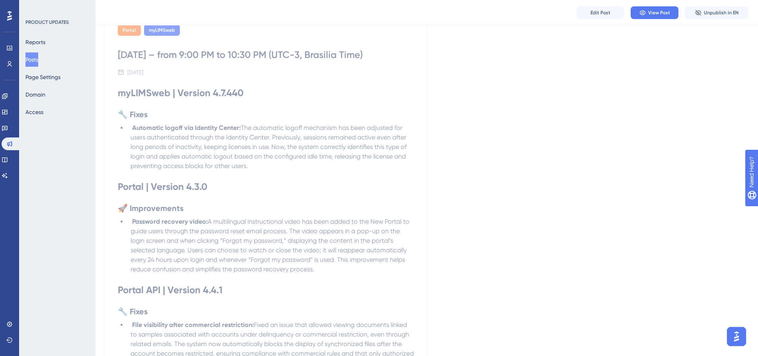
scroll to position [0, 0]
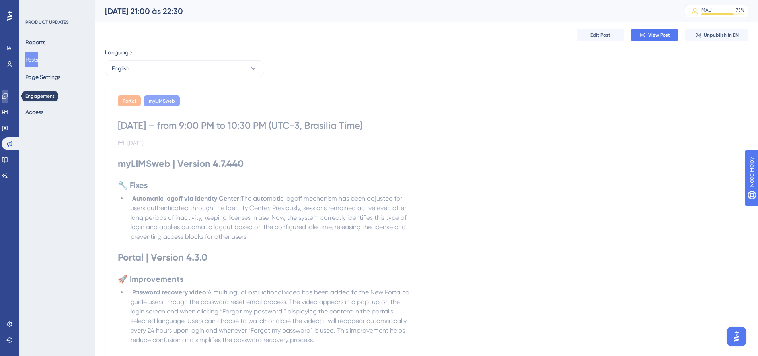
click at [8, 96] on link at bounding box center [5, 96] width 6 height 13
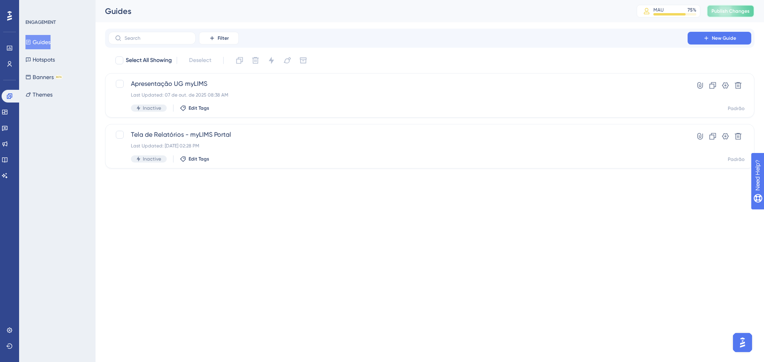
click at [724, 8] on span "Publish Changes" at bounding box center [730, 11] width 38 height 6
click at [48, 61] on button "Hotspots" at bounding box center [39, 59] width 29 height 14
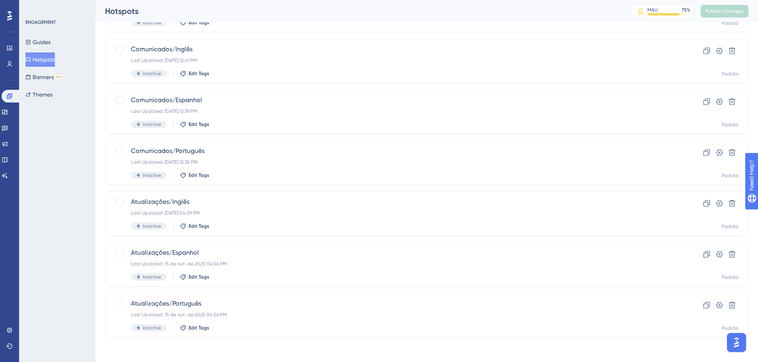
scroll to position [188, 0]
click at [118, 199] on div at bounding box center [120, 201] width 8 height 8
checkbox input "true"
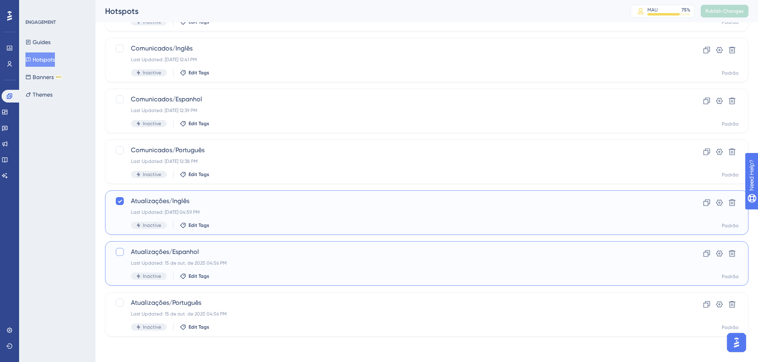
click at [120, 250] on div at bounding box center [120, 252] width 8 height 8
checkbox input "true"
click at [120, 299] on div at bounding box center [120, 303] width 10 height 10
checkbox input "true"
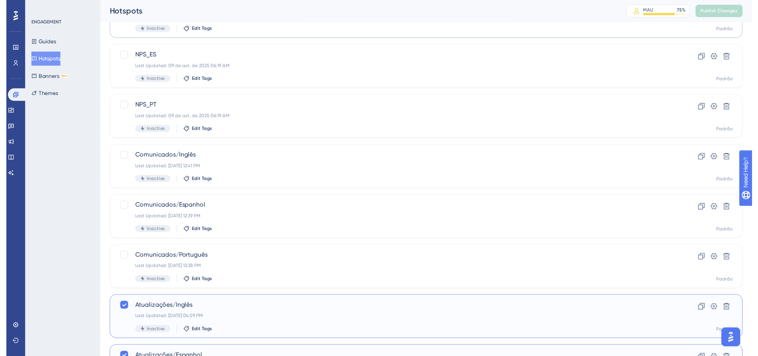
scroll to position [0, 0]
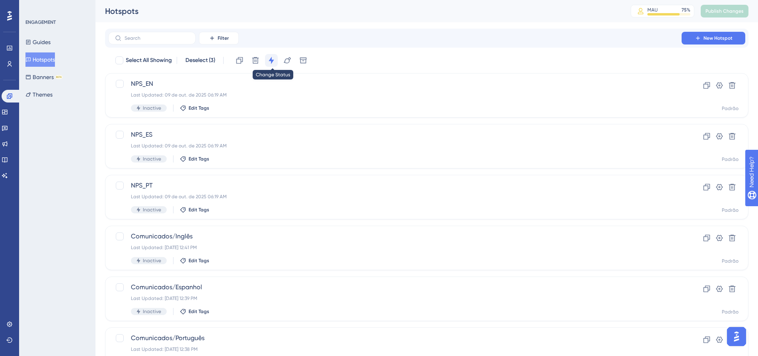
click at [274, 61] on icon at bounding box center [270, 60] width 5 height 7
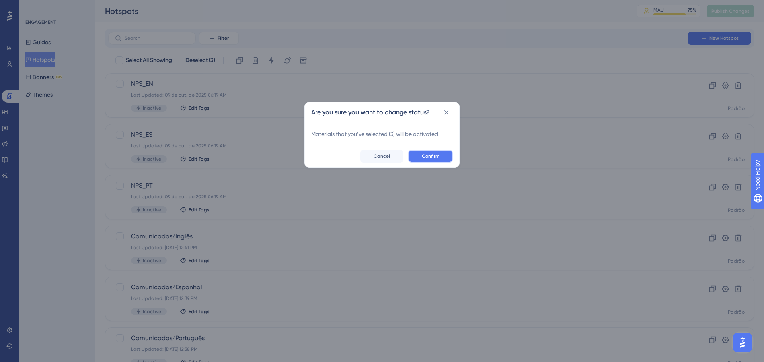
click at [429, 153] on span "Confirm" at bounding box center [430, 156] width 17 height 6
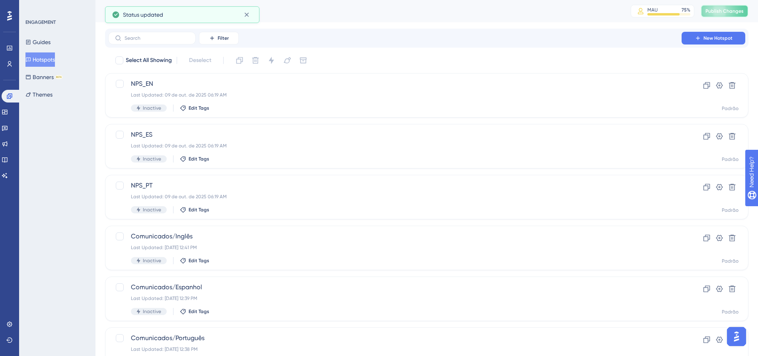
click at [716, 13] on span "Publish Changes" at bounding box center [724, 11] width 38 height 6
click at [49, 157] on div "ENGAGEMENT Guides Hotspots Banners BETA Themes" at bounding box center [57, 178] width 76 height 356
click at [84, 195] on div "ENGAGEMENT Guides Hotspots Banners BETA Themes" at bounding box center [57, 178] width 76 height 356
drag, startPoint x: 45, startPoint y: 181, endPoint x: 58, endPoint y: 178, distance: 13.2
click at [45, 181] on div "ENGAGEMENT Guides Hotspots Banners BETA Themes" at bounding box center [57, 178] width 76 height 356
